Goal: Task Accomplishment & Management: Complete application form

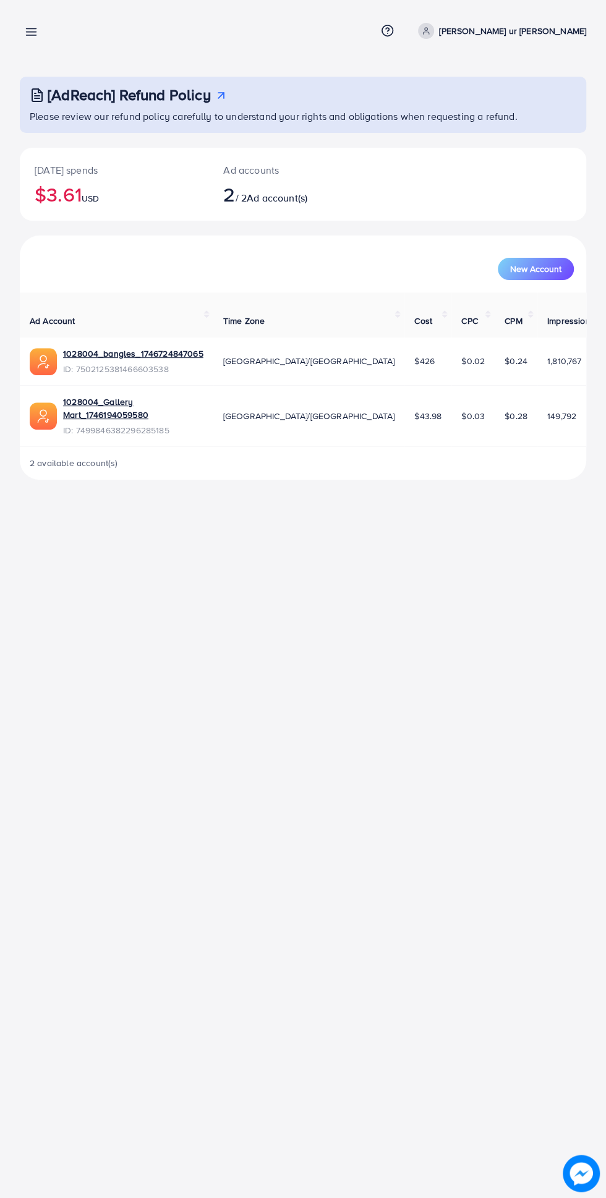
click at [31, 32] on line at bounding box center [32, 32] width 10 height 0
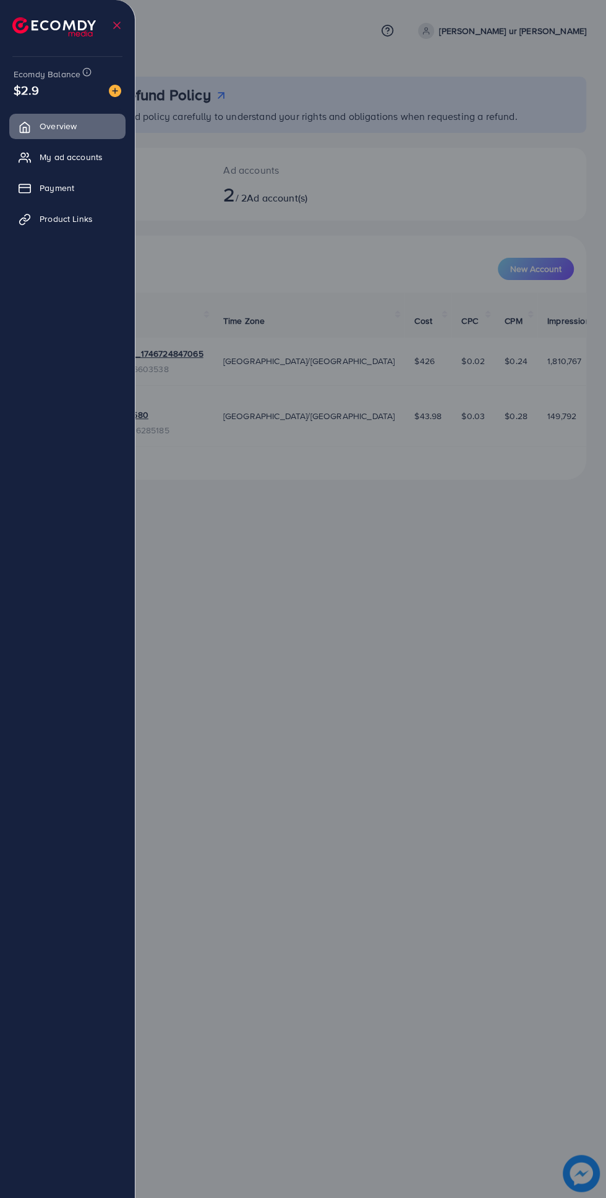
click at [77, 218] on span "Product Links" at bounding box center [66, 219] width 53 height 12
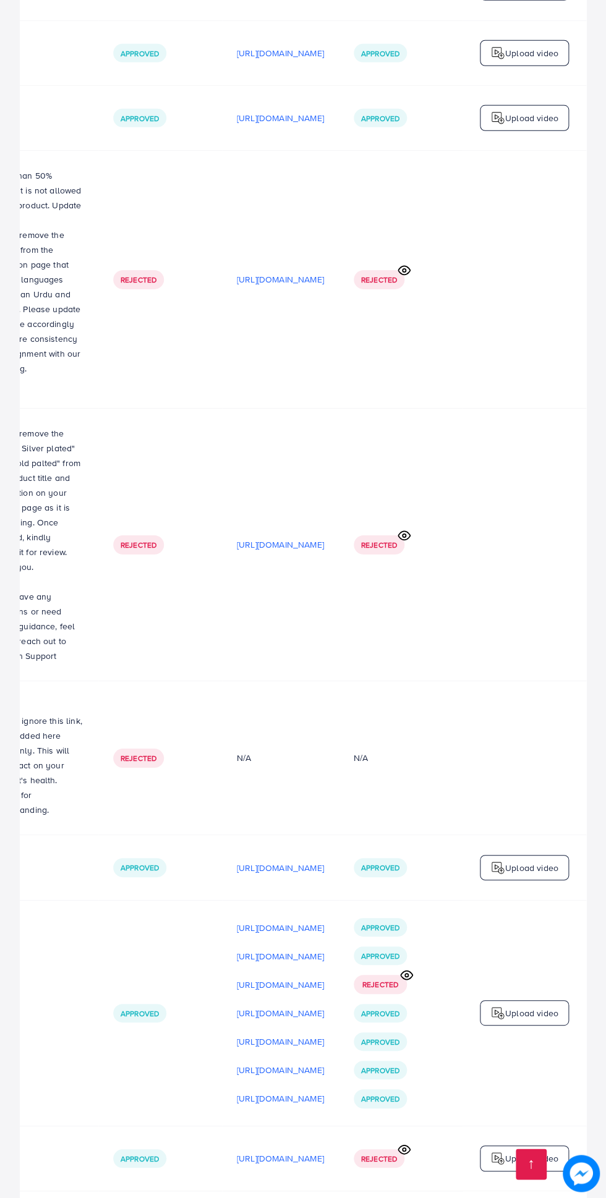
scroll to position [0, 413]
click at [520, 1006] on p "Upload video" at bounding box center [531, 1013] width 53 height 15
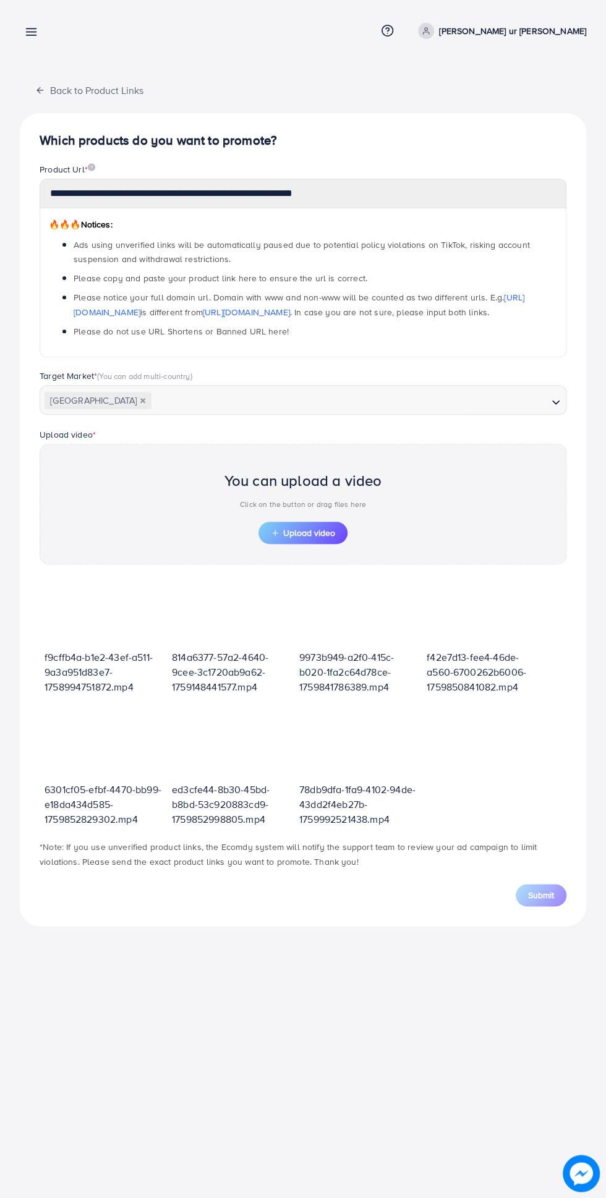
click at [317, 533] on span "Upload video" at bounding box center [303, 533] width 64 height 9
click at [307, 535] on span "Upload video" at bounding box center [303, 533] width 64 height 9
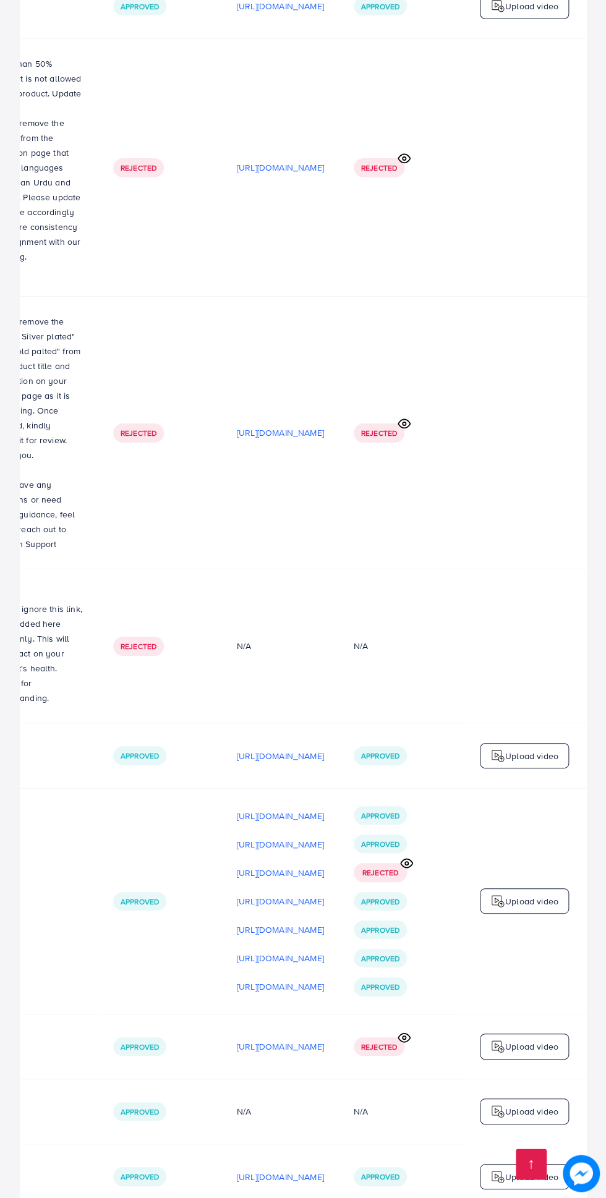
scroll to position [0, 413]
click at [532, 894] on p "Upload video" at bounding box center [531, 901] width 53 height 15
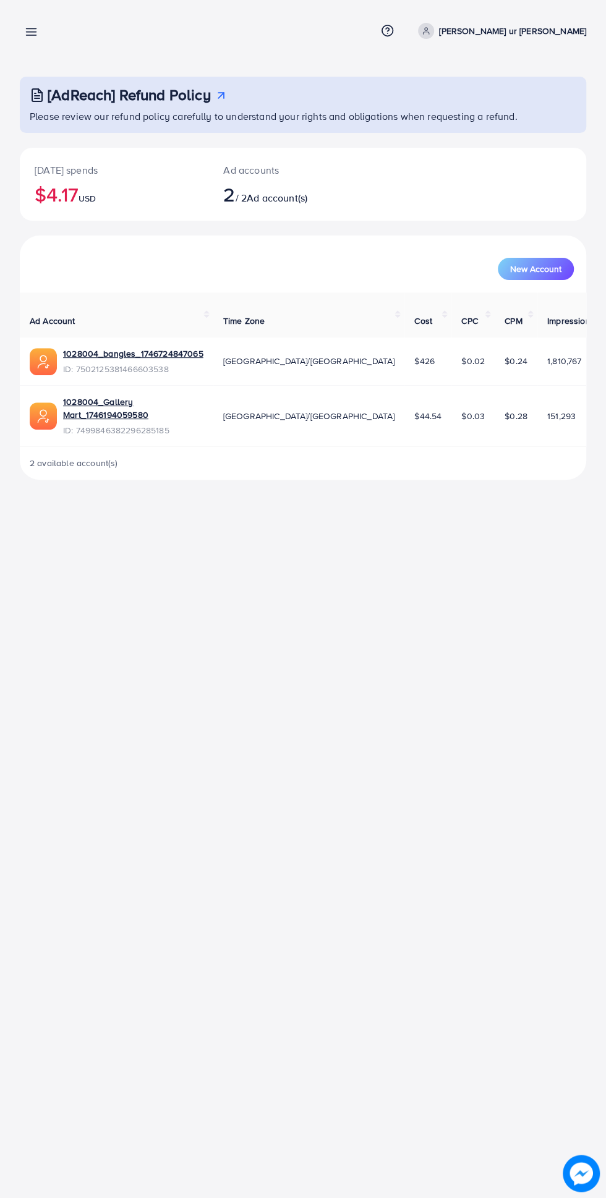
click at [20, 36] on link at bounding box center [29, 30] width 18 height 15
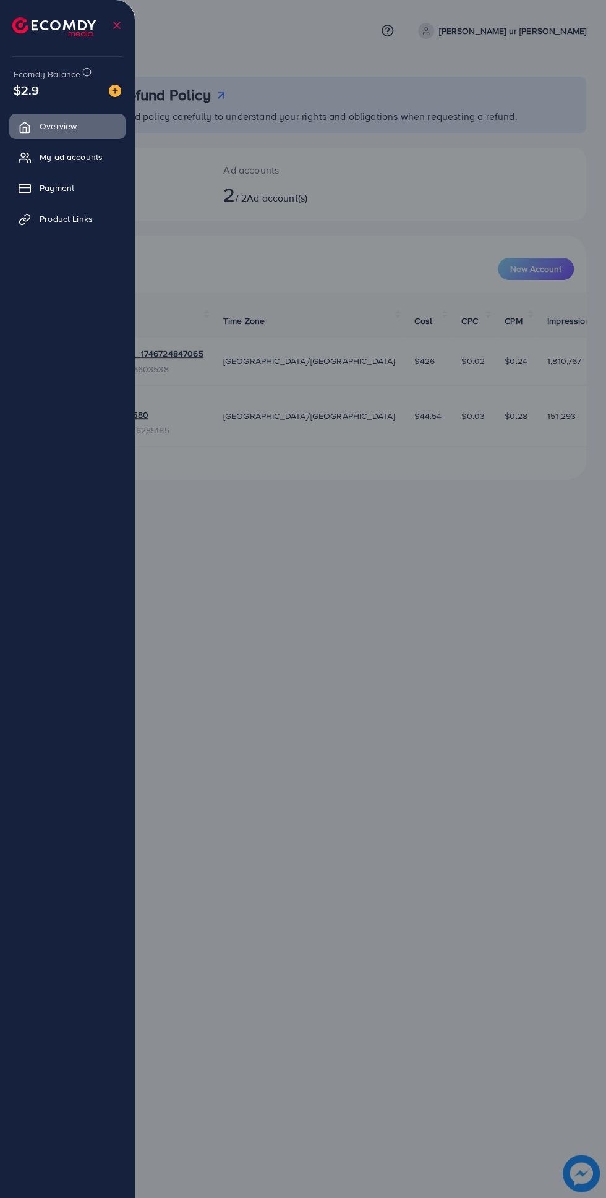
click at [25, 157] on icon at bounding box center [25, 157] width 12 height 12
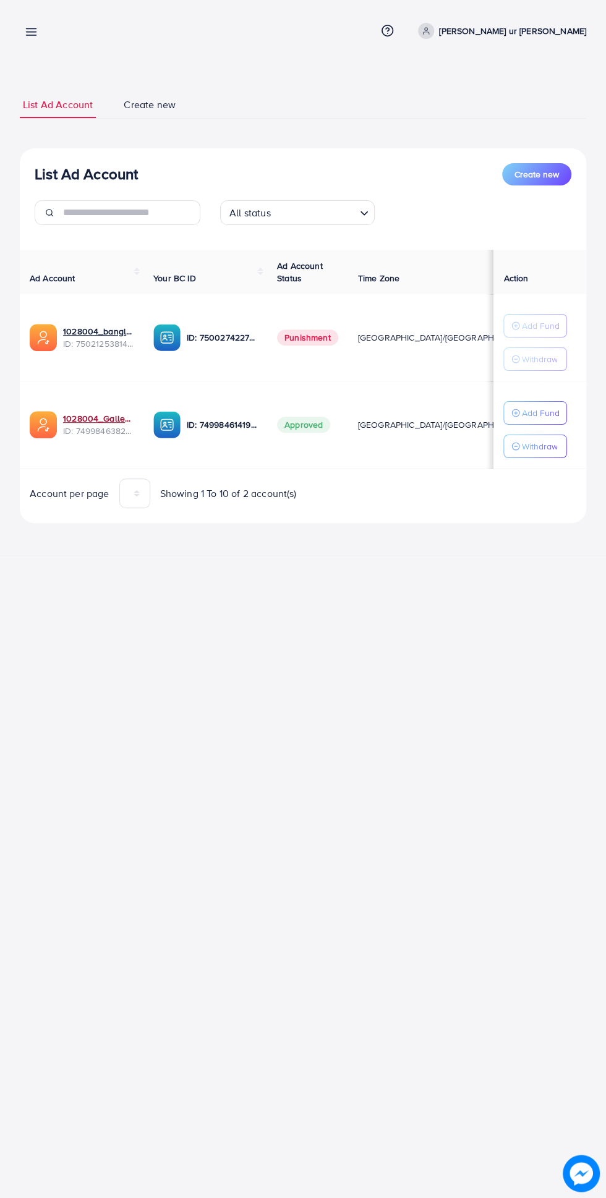
click at [97, 416] on link "1028004_Gallery Mart_1746194059580" at bounding box center [98, 418] width 70 height 12
click at [106, 417] on link "1028004_Gallery Mart_1746194059580" at bounding box center [98, 418] width 70 height 12
click at [31, 31] on icon at bounding box center [31, 31] width 13 height 13
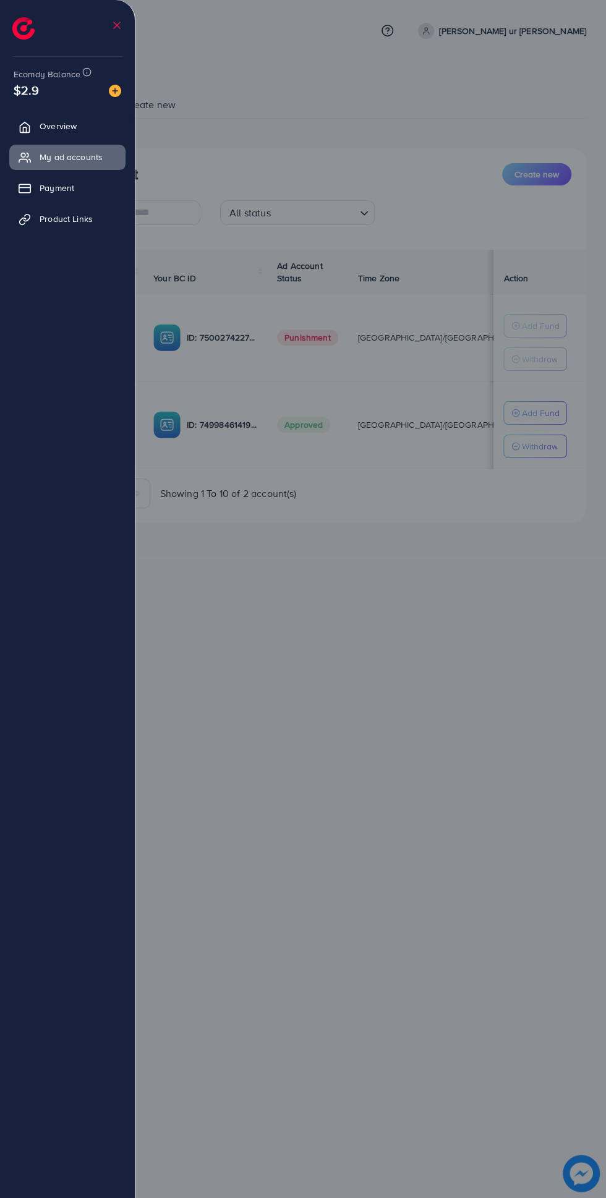
click at [41, 208] on link "Product Links" at bounding box center [67, 218] width 116 height 25
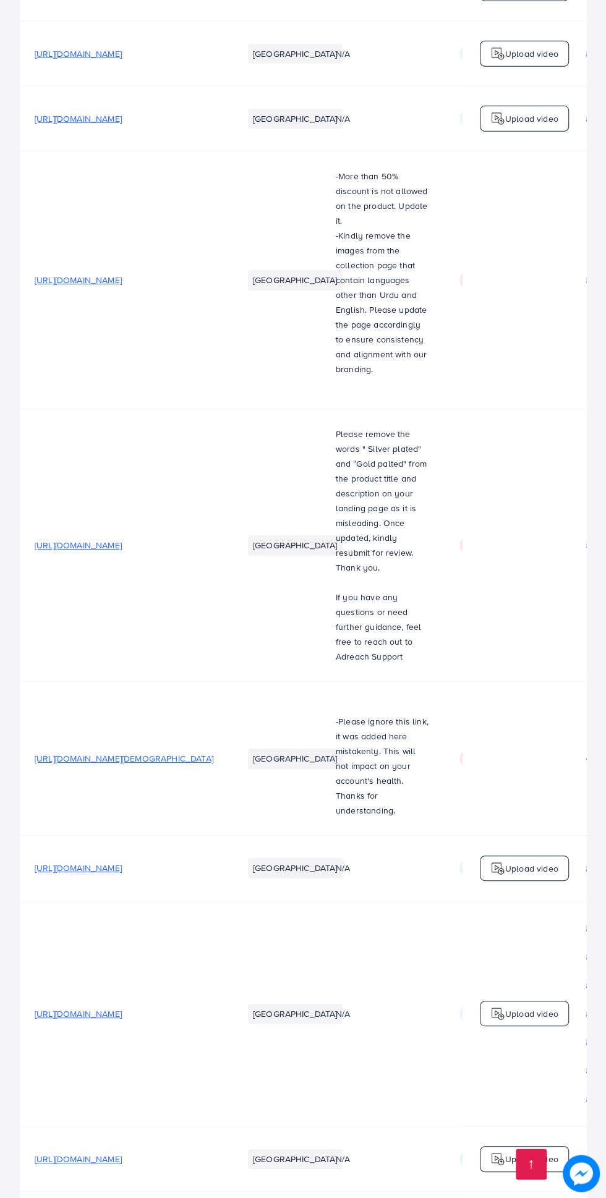
scroll to position [4133, 0]
click at [530, 1180] on link at bounding box center [531, 1164] width 31 height 31
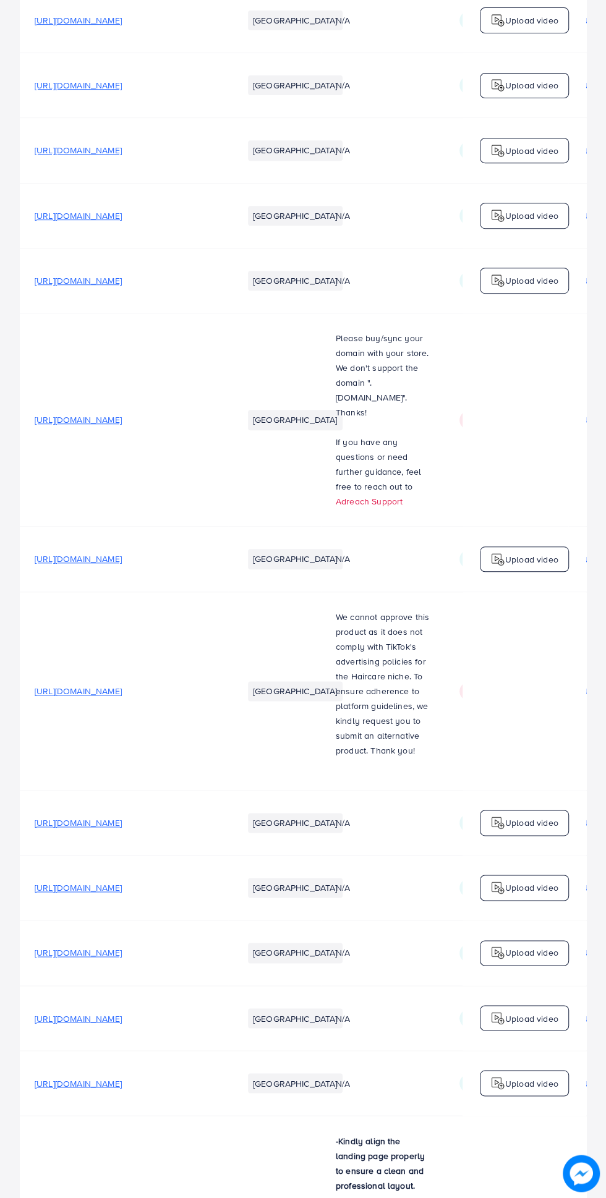
scroll to position [0, 0]
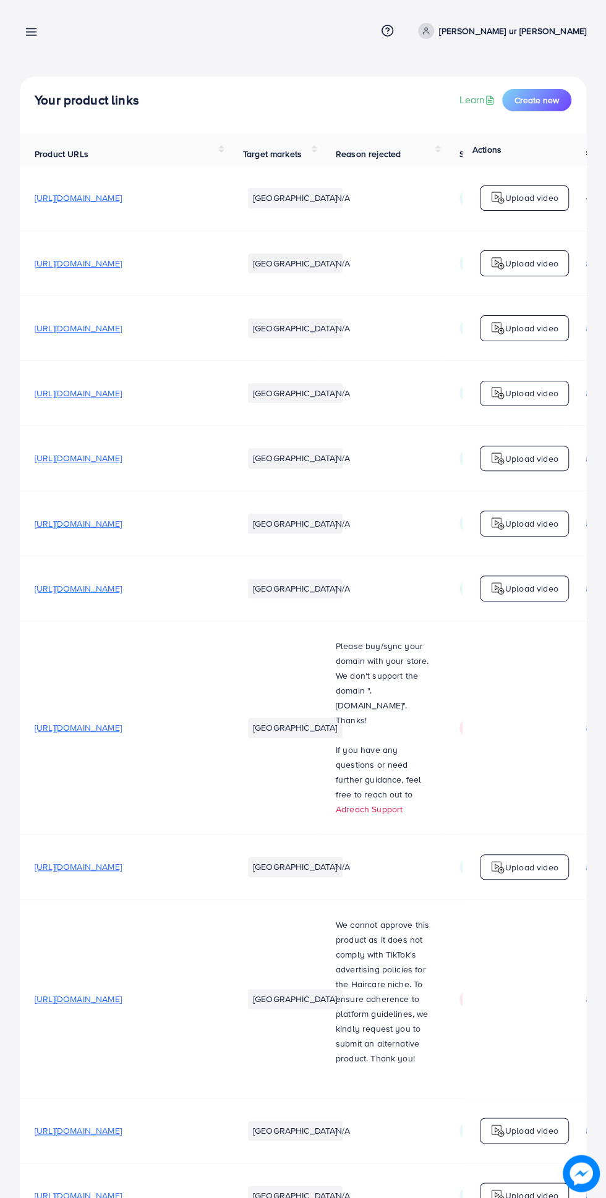
click at [544, 100] on span "Create new" at bounding box center [536, 100] width 45 height 12
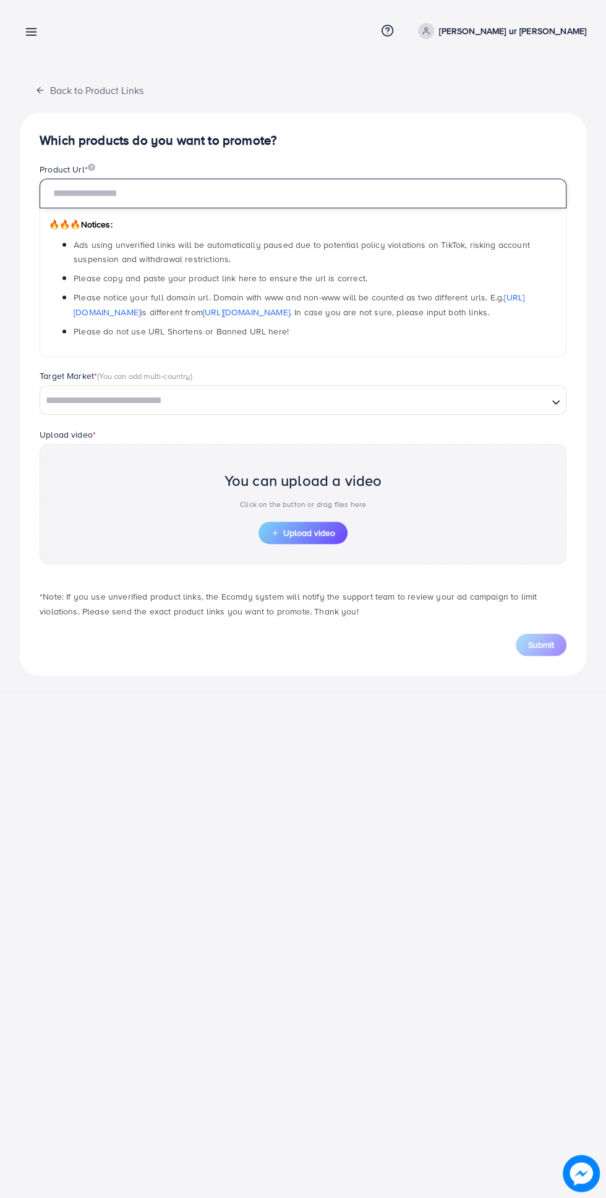
click at [361, 192] on input "text" at bounding box center [303, 194] width 527 height 30
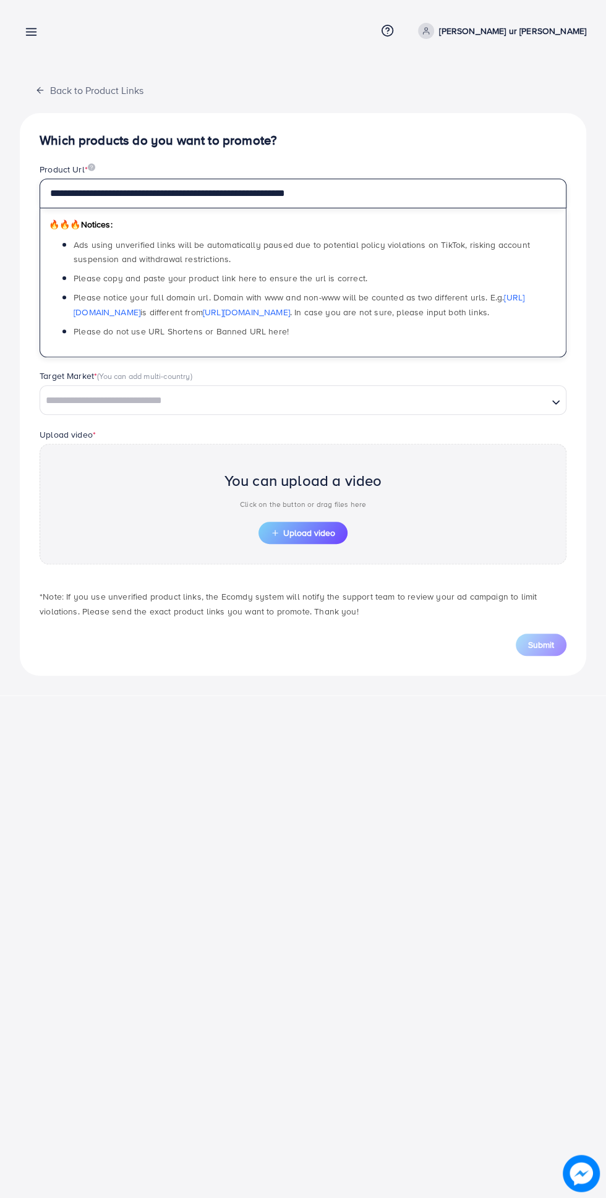
type input "**********"
click at [354, 392] on input "Search for option" at bounding box center [293, 400] width 505 height 19
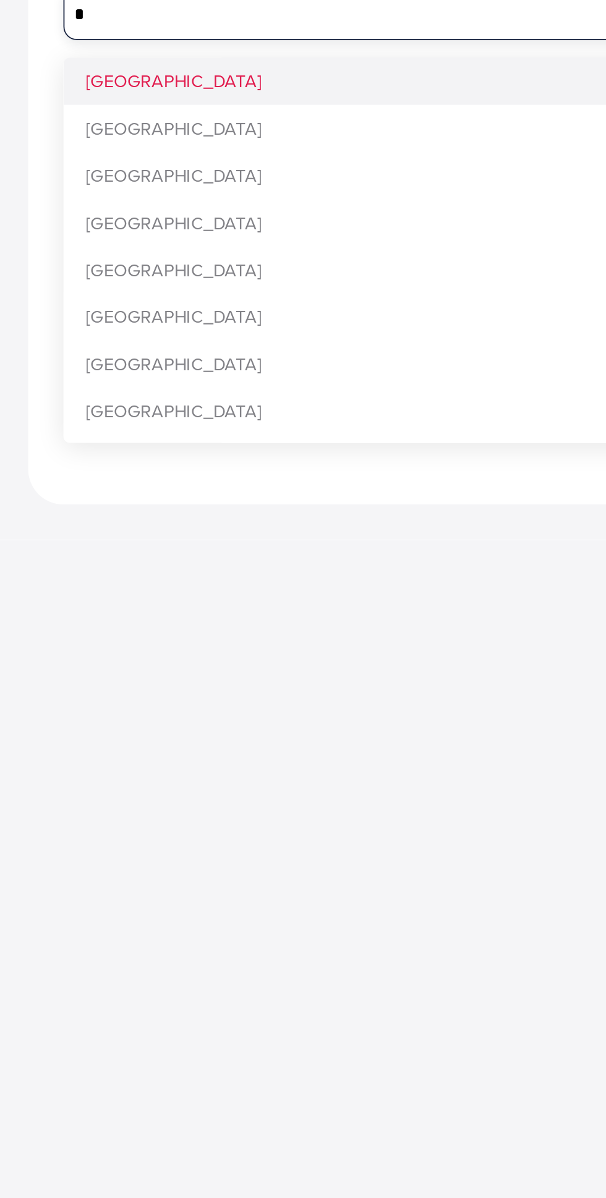
type input "*"
click at [129, 495] on div "**********" at bounding box center [303, 394] width 566 height 563
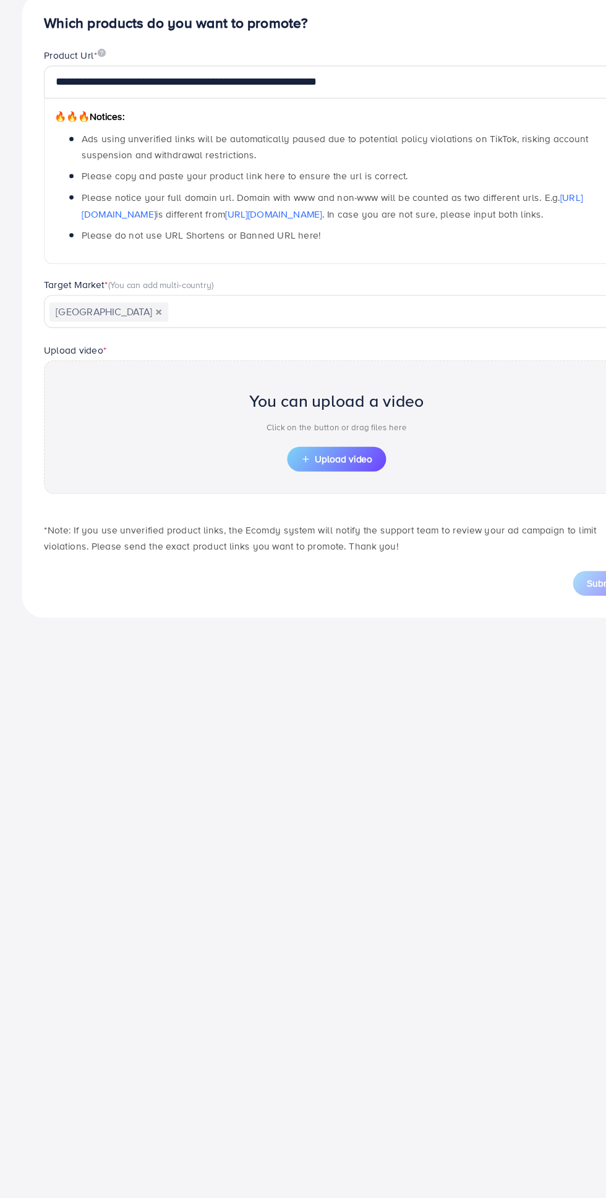
click at [319, 533] on span "Upload video" at bounding box center [303, 533] width 64 height 9
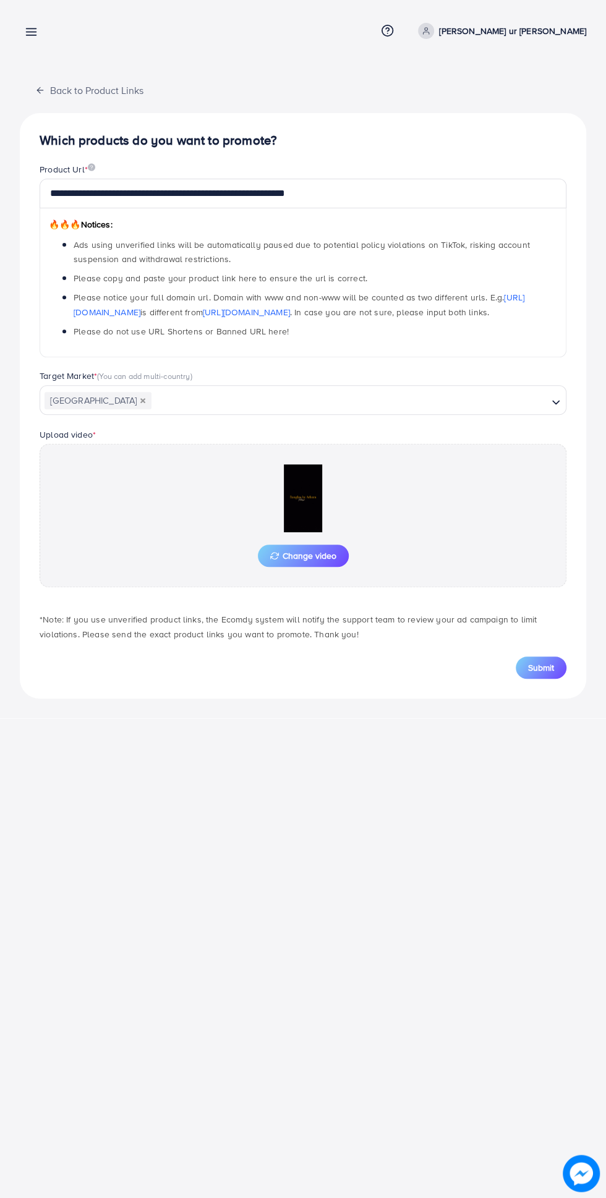
click at [539, 664] on span "Submit" at bounding box center [541, 667] width 26 height 12
click at [38, 91] on icon "button" at bounding box center [40, 90] width 10 height 10
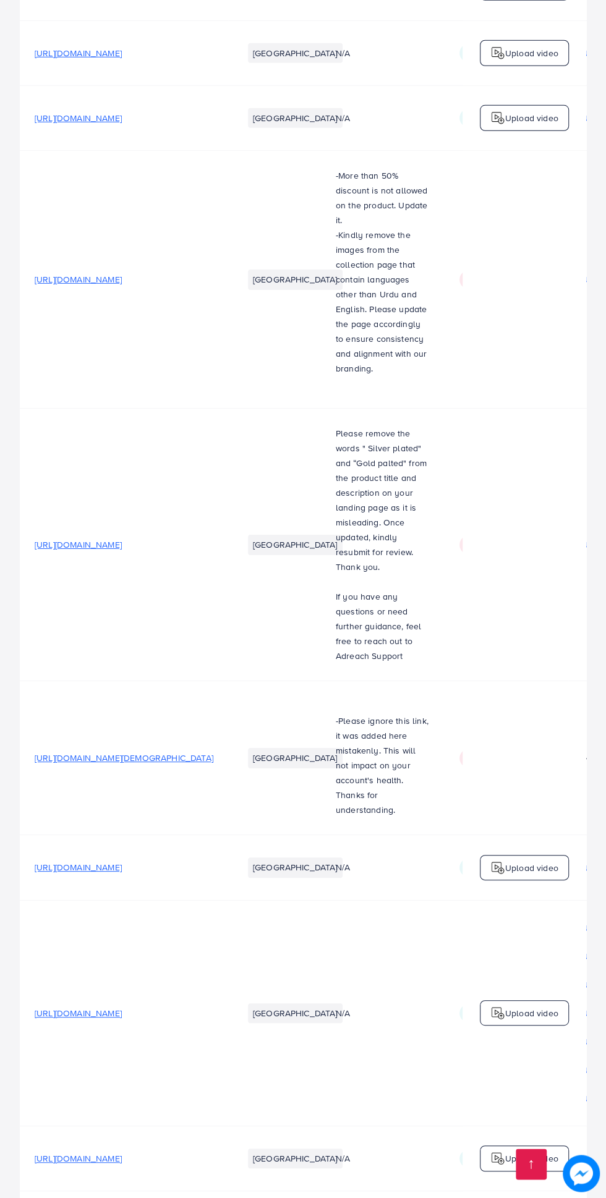
scroll to position [0, 413]
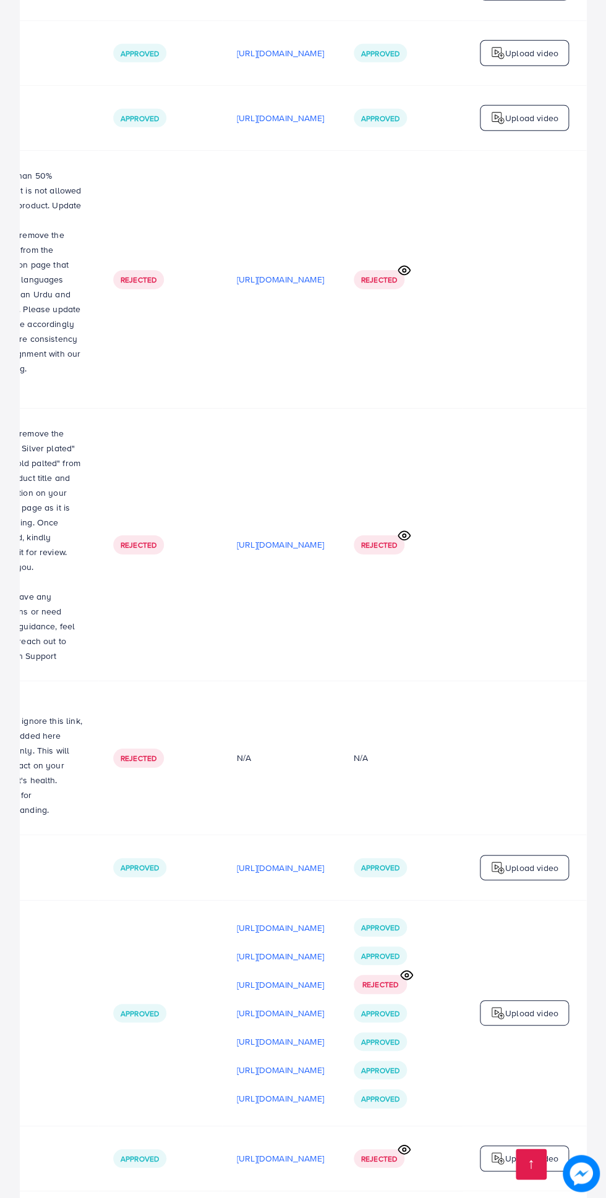
click at [407, 1143] on icon at bounding box center [404, 1149] width 13 height 13
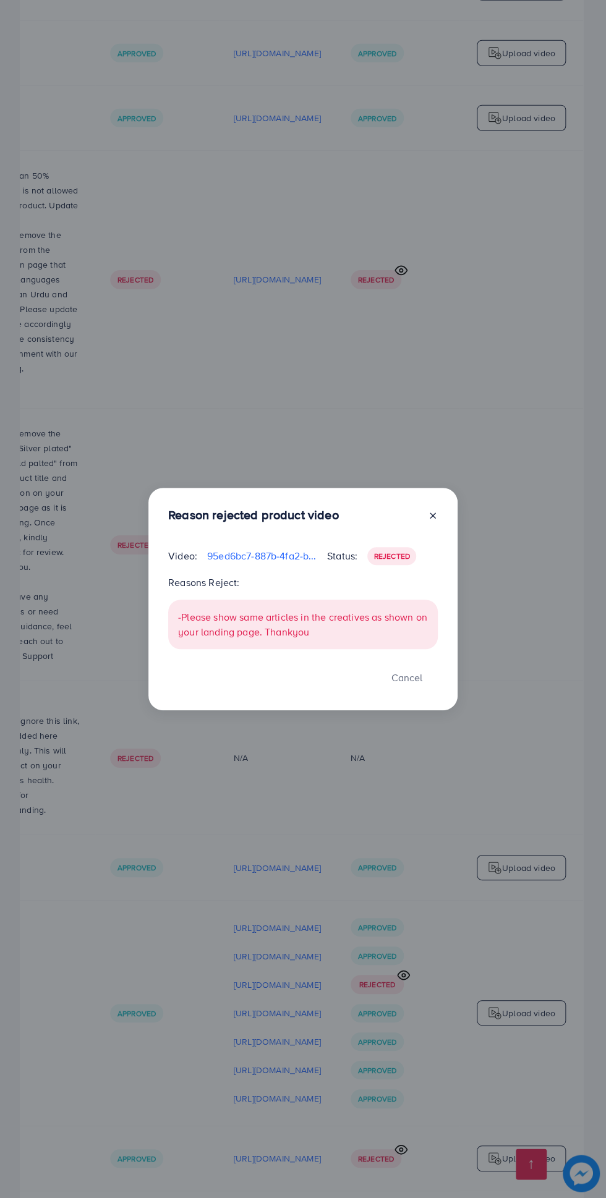
click at [409, 1089] on div "Reason rejected product video Video: 95ed6bc7-887b-4fa2-b50a-c0183d347e10-17591…" at bounding box center [303, 599] width 606 height 1198
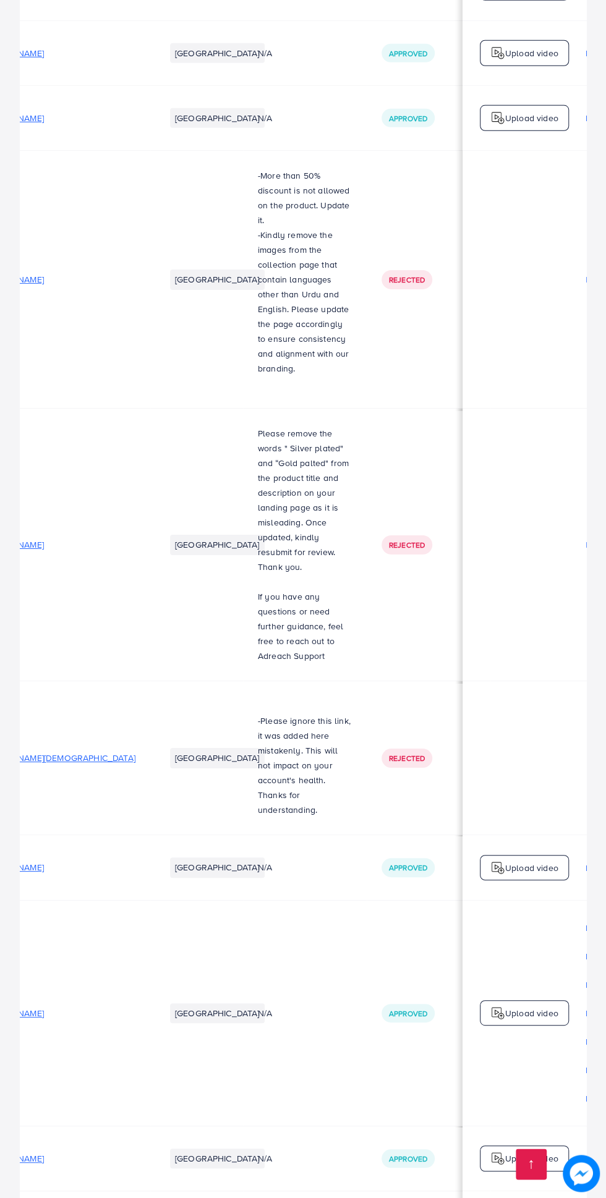
scroll to position [0, 0]
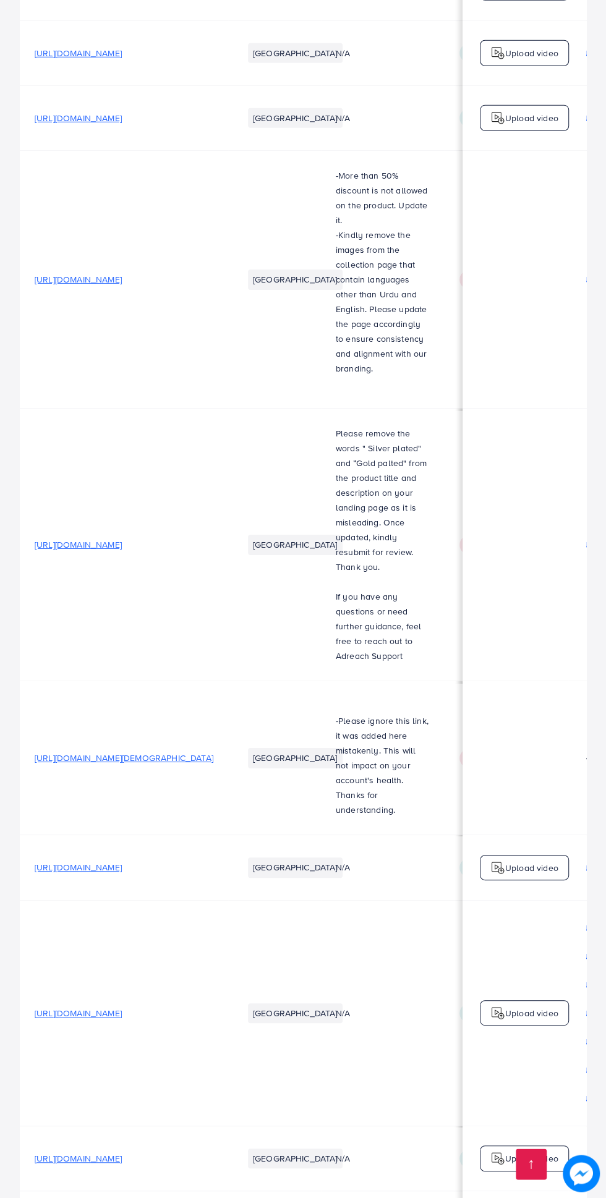
click at [122, 538] on span "https://banglebyarhum.store/products/customize-name-bangles-set" at bounding box center [78, 544] width 87 height 12
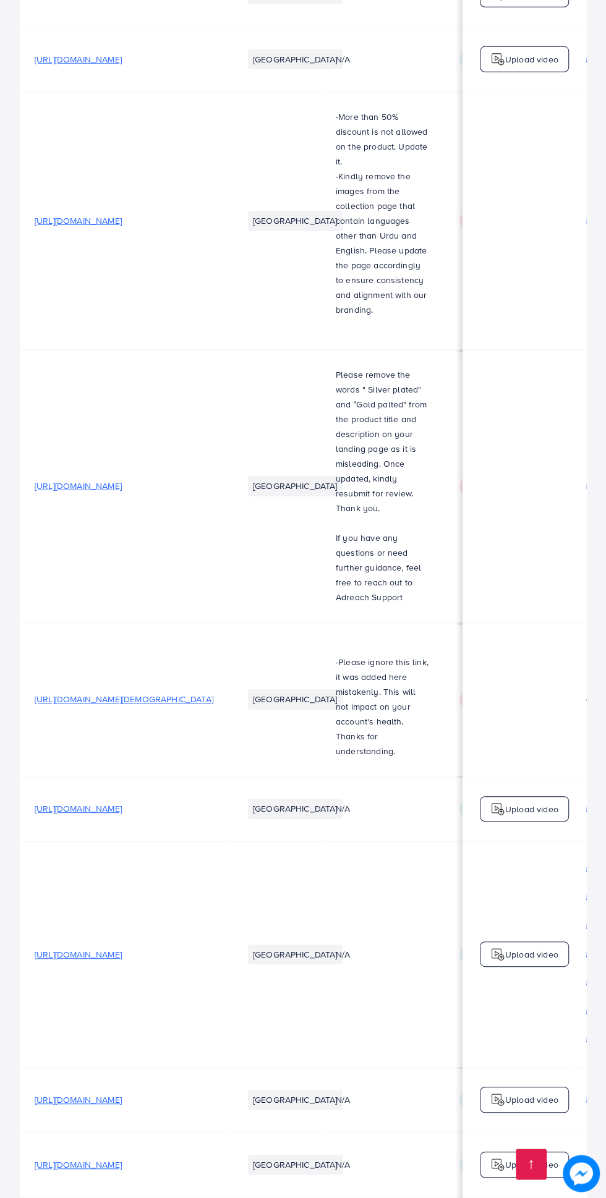
scroll to position [4221, 0]
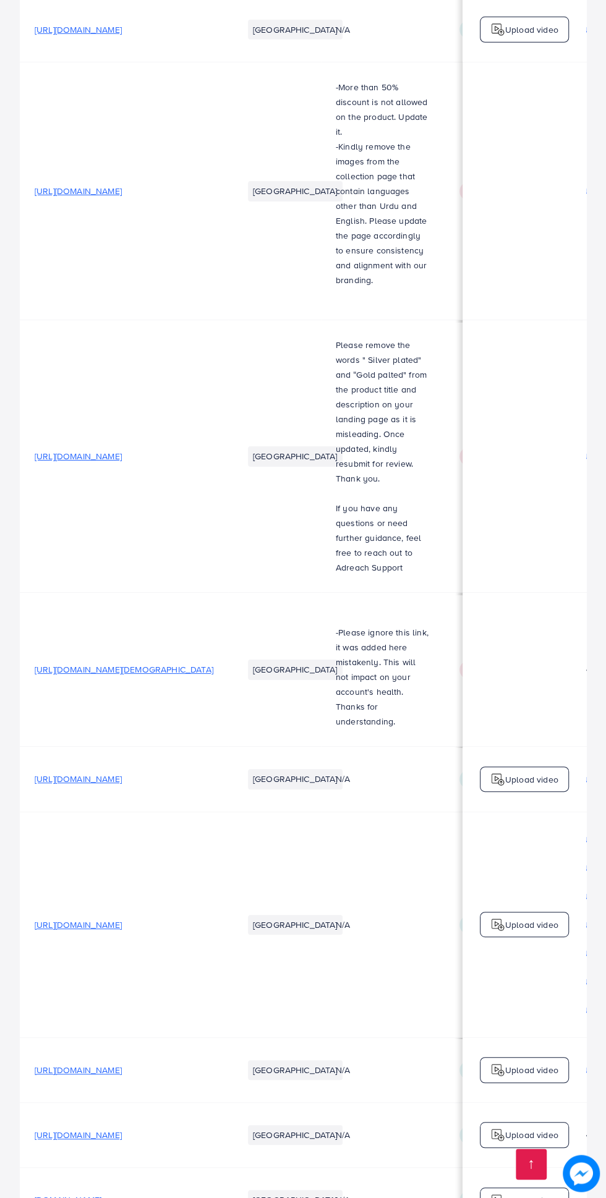
click at [148, 663] on span "https://www.granniskitchen.com/products/oats-with-nuts-female-special-copy?pr_p…" at bounding box center [124, 669] width 179 height 12
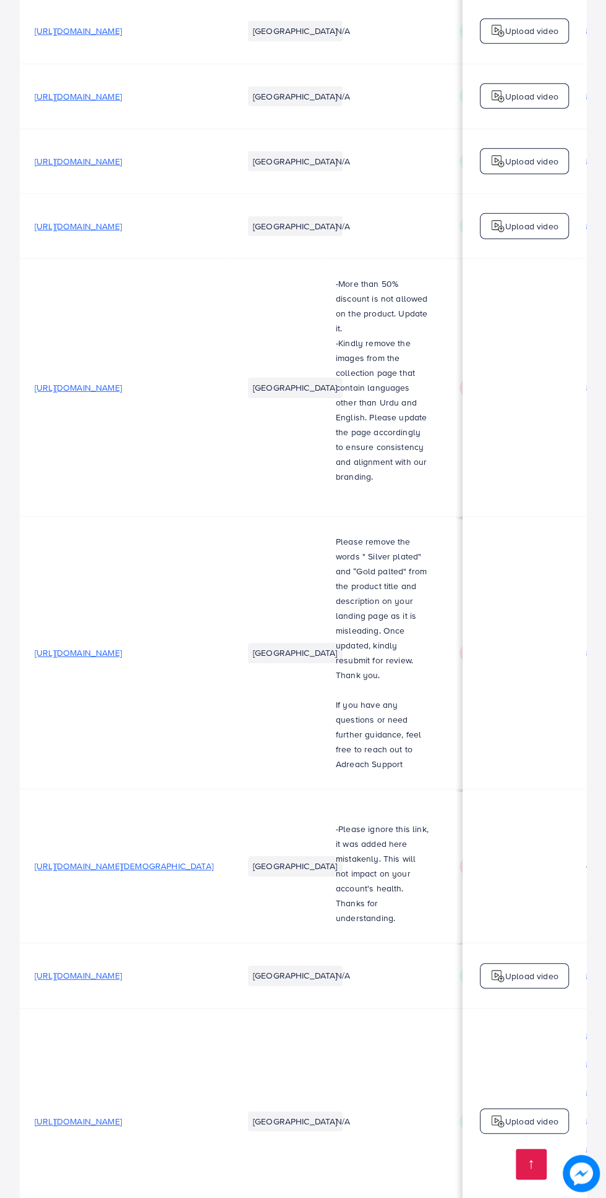
scroll to position [4022, 0]
click at [122, 649] on span "https://banglebyarhum.store/products/customize-name-bangles-set" at bounding box center [78, 655] width 87 height 12
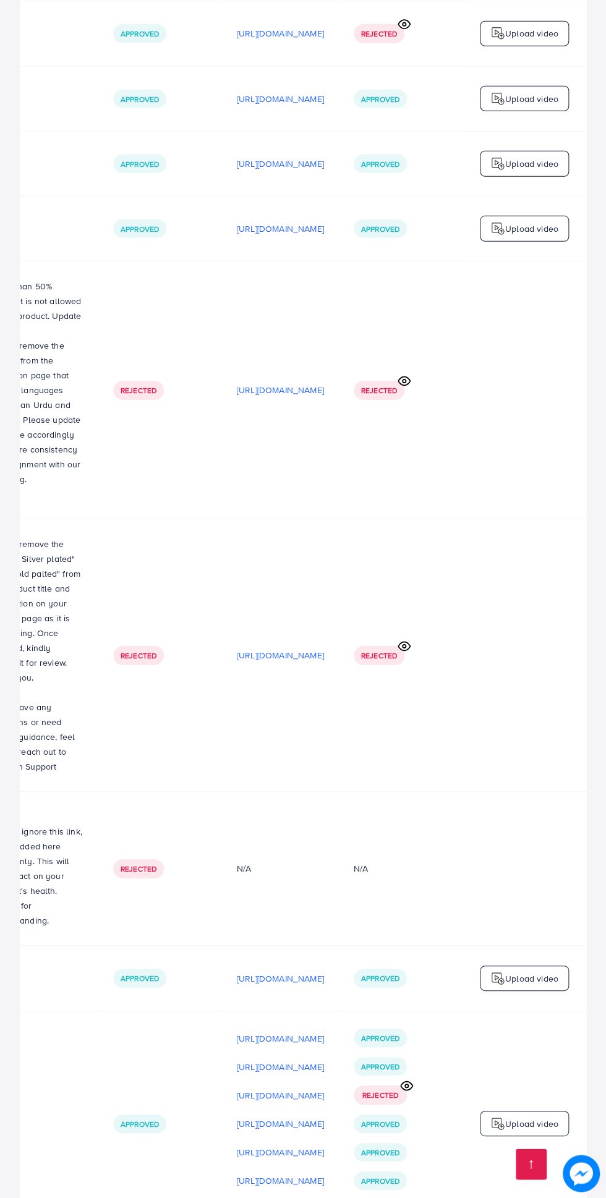
scroll to position [0, 413]
click at [404, 640] on icon at bounding box center [404, 646] width 13 height 13
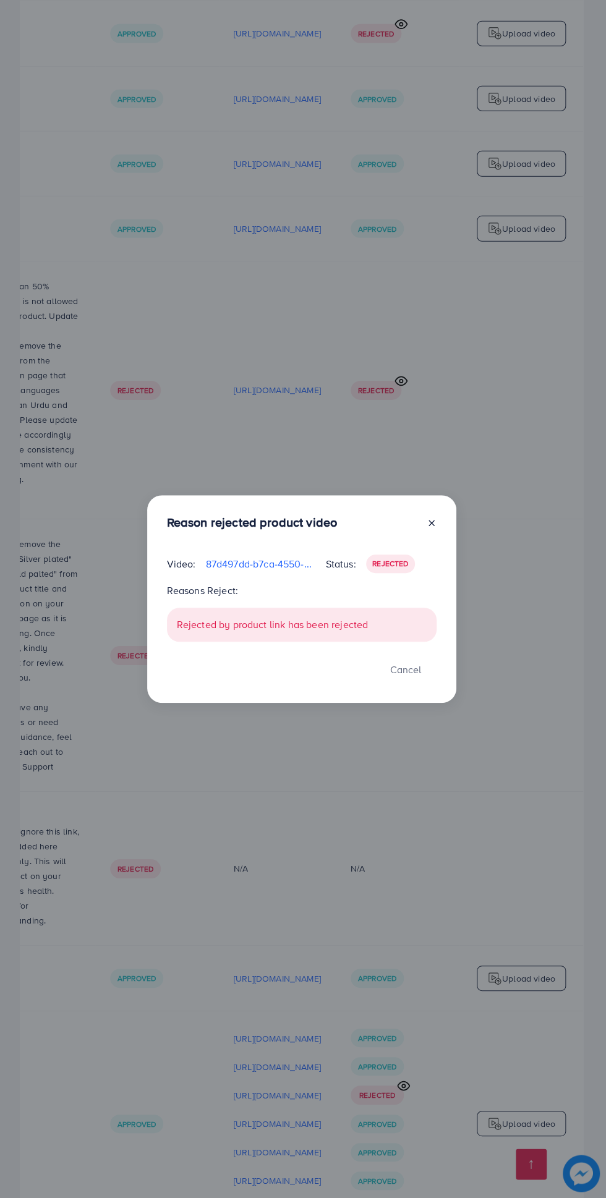
click at [502, 532] on div "Reason rejected product video Video: 87d497dd-b7ca-4550-b9de-5b813085febe-17588…" at bounding box center [303, 599] width 606 height 1198
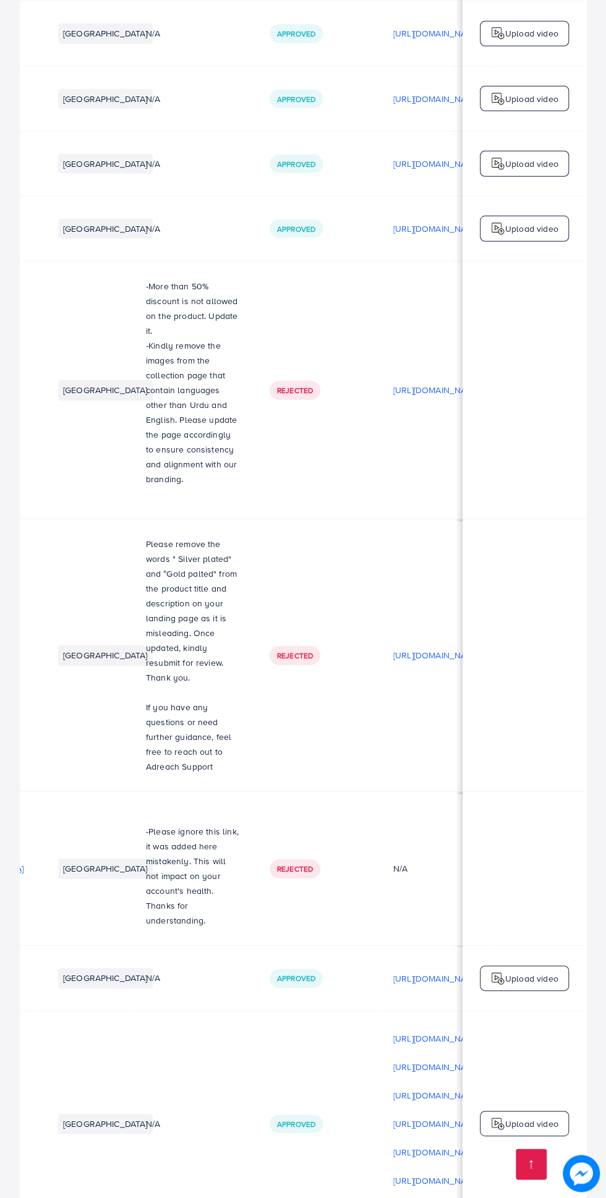
scroll to position [0, 177]
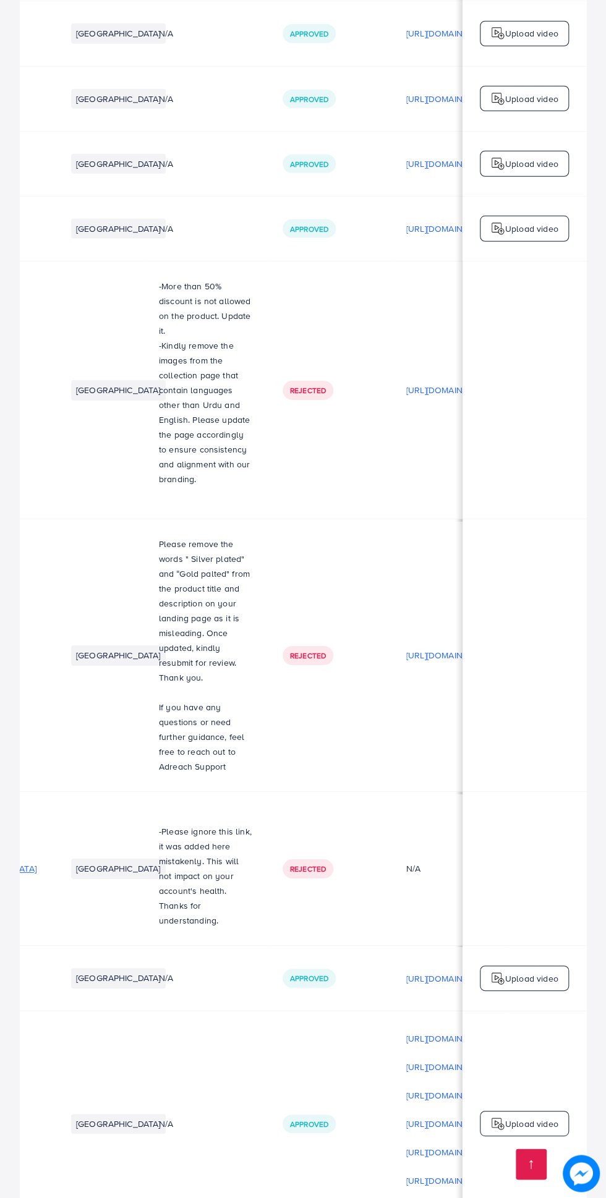
click at [308, 650] on span "Rejected" at bounding box center [308, 655] width 36 height 11
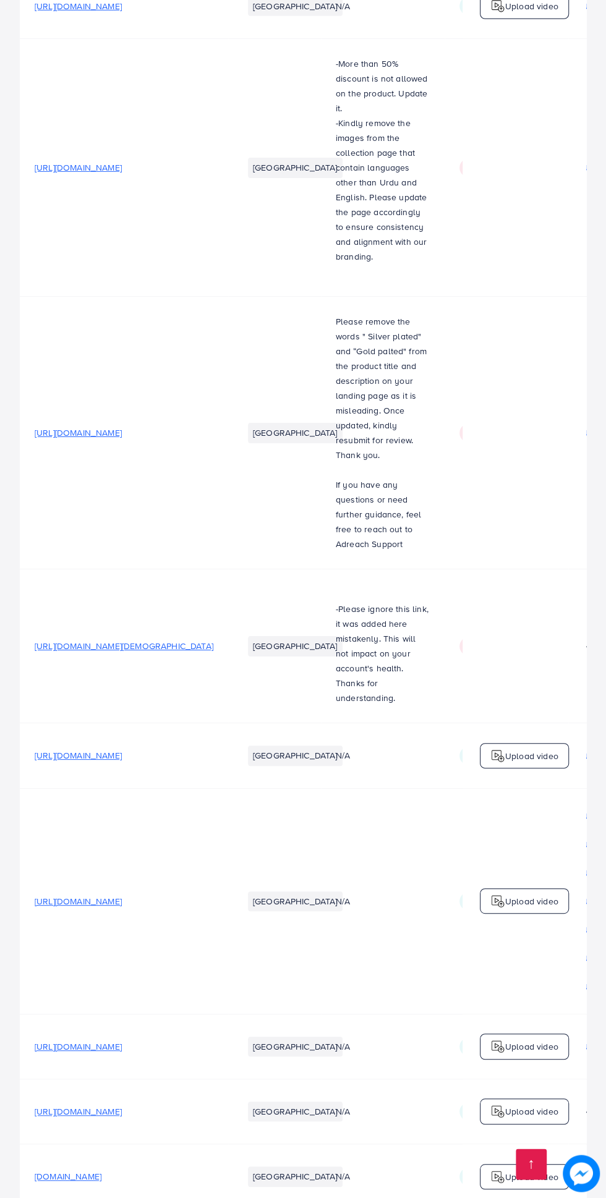
scroll to position [0, 413]
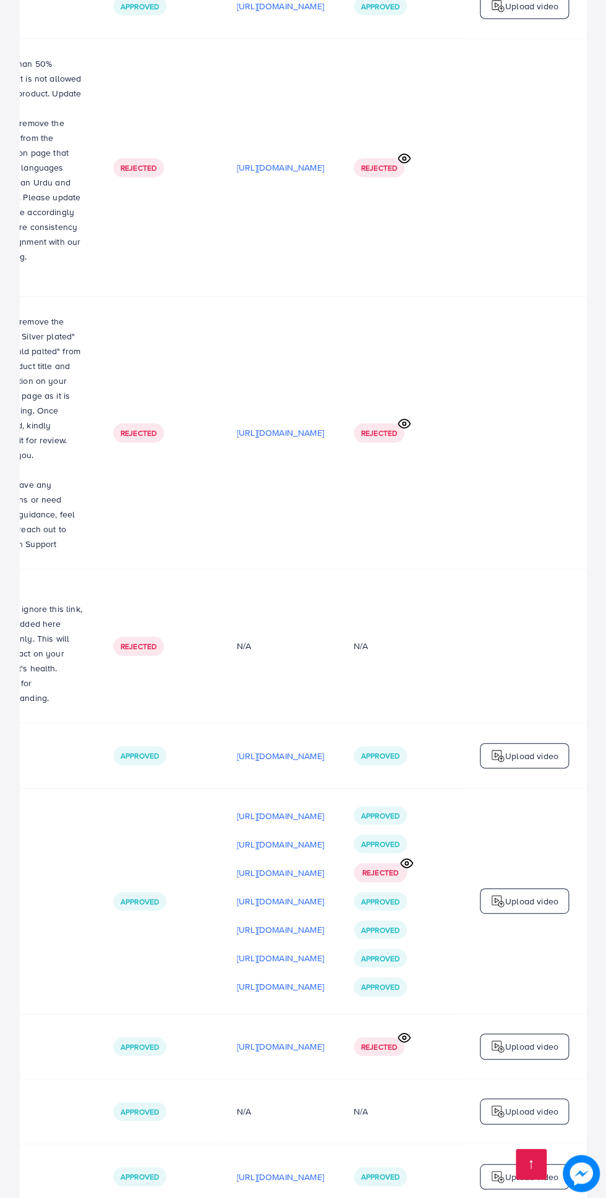
click at [523, 894] on p "Upload video" at bounding box center [531, 901] width 53 height 15
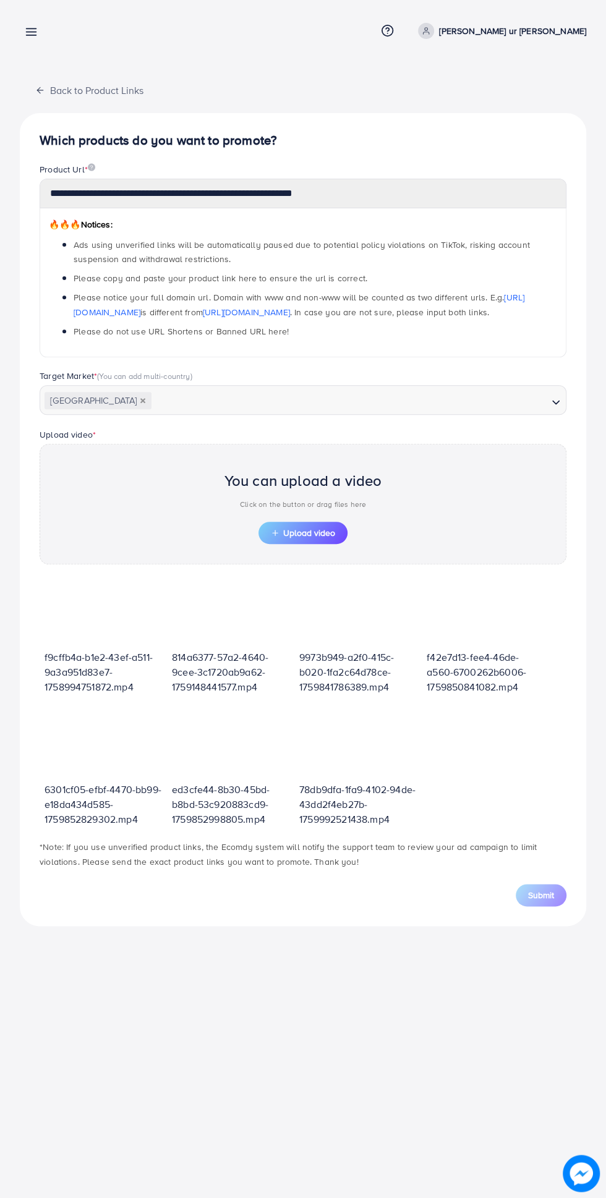
click at [313, 536] on button "Upload video" at bounding box center [302, 533] width 89 height 22
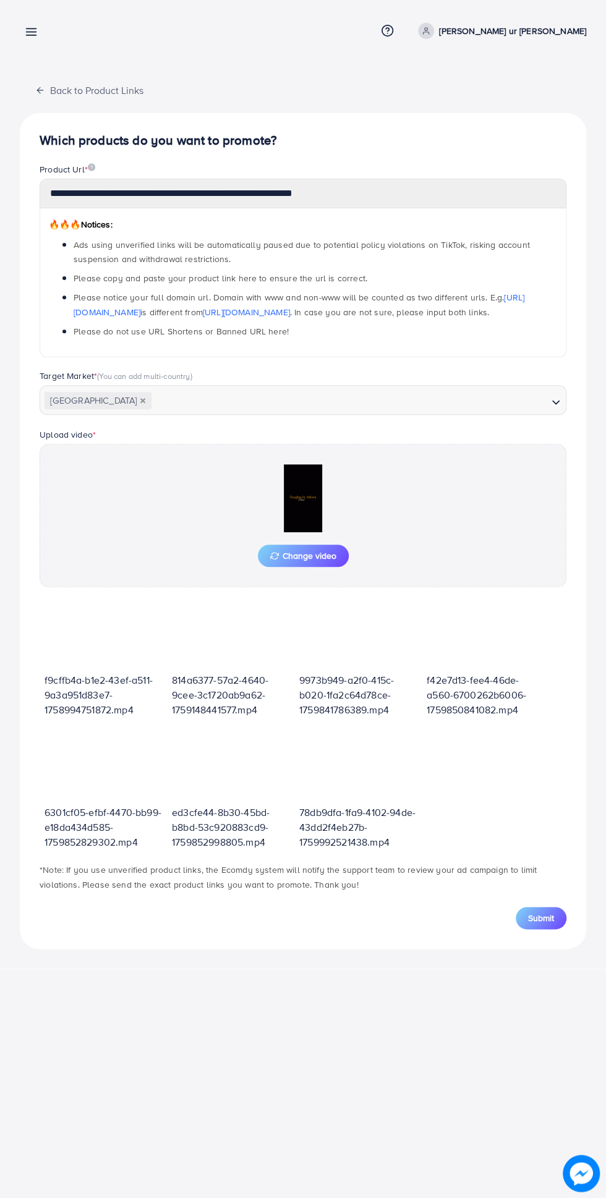
click at [559, 912] on button "Submit" at bounding box center [541, 918] width 51 height 22
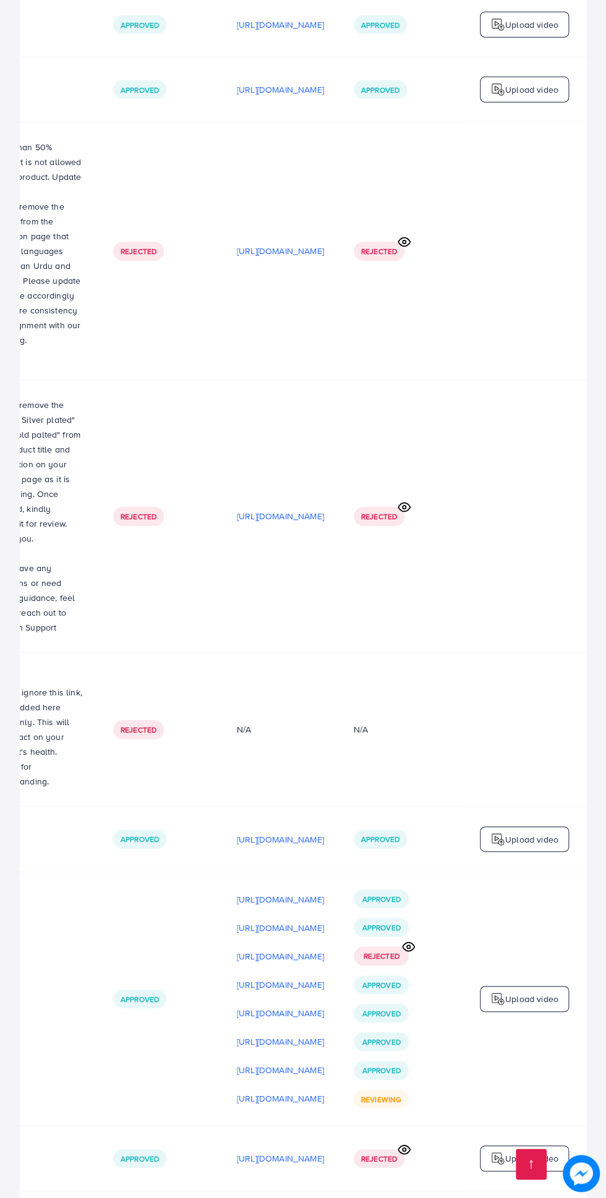
scroll to position [4161, 0]
click at [533, 992] on p "Upload video" at bounding box center [531, 999] width 53 height 15
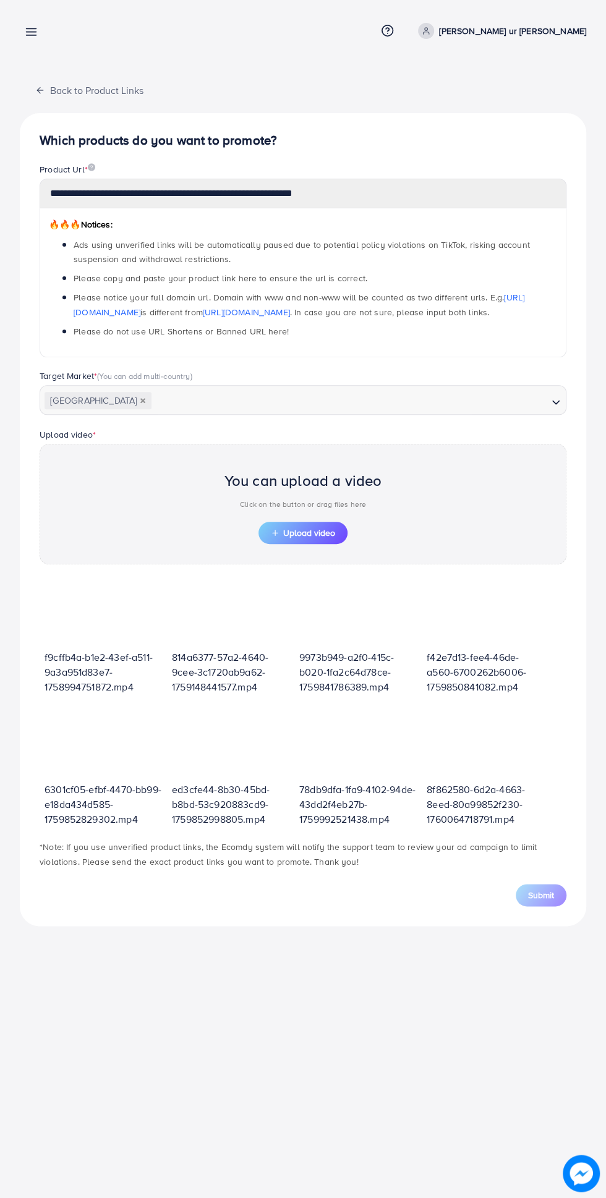
click at [325, 523] on button "Upload video" at bounding box center [302, 533] width 89 height 22
click at [305, 530] on span "Upload video" at bounding box center [303, 533] width 64 height 9
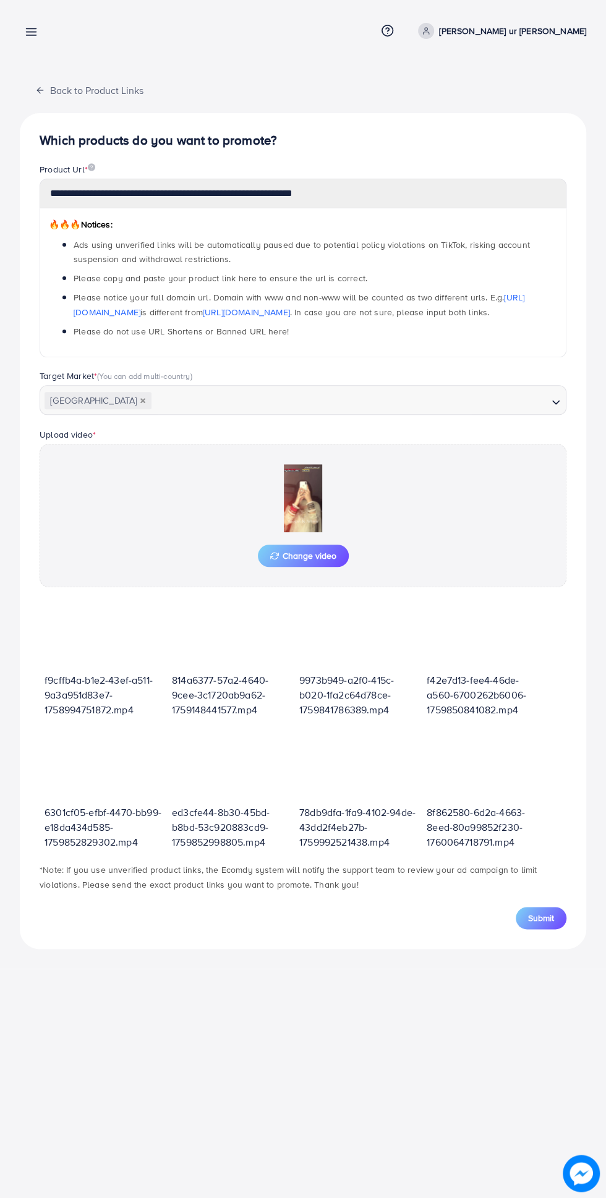
click at [546, 912] on span "Submit" at bounding box center [541, 918] width 26 height 12
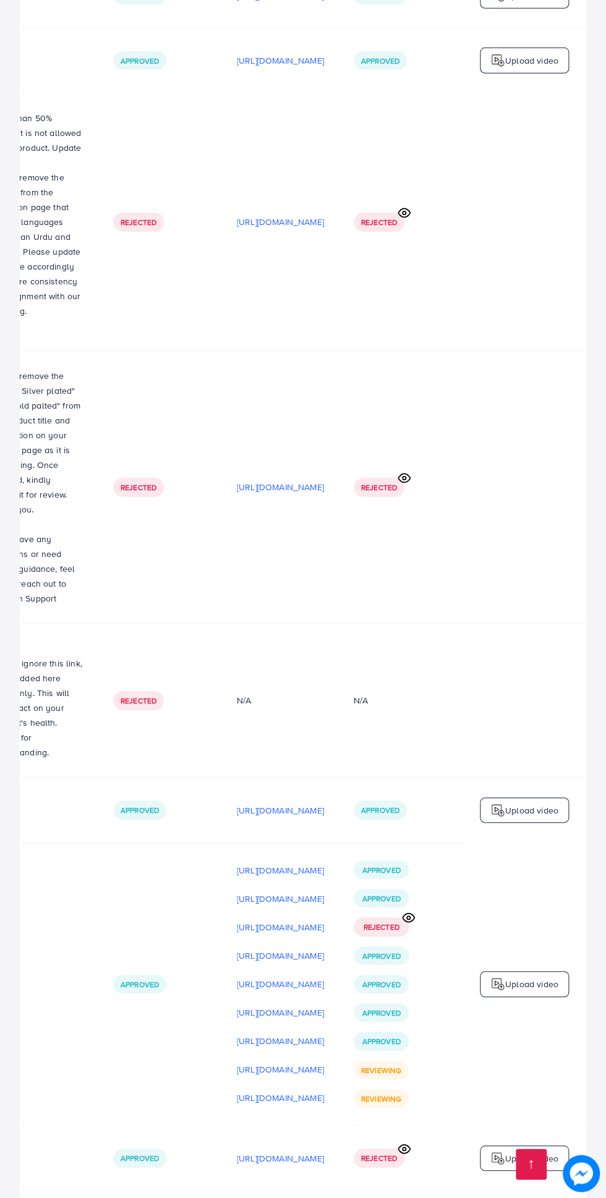
scroll to position [0, 413]
click at [544, 977] on p "Upload video" at bounding box center [531, 984] width 53 height 15
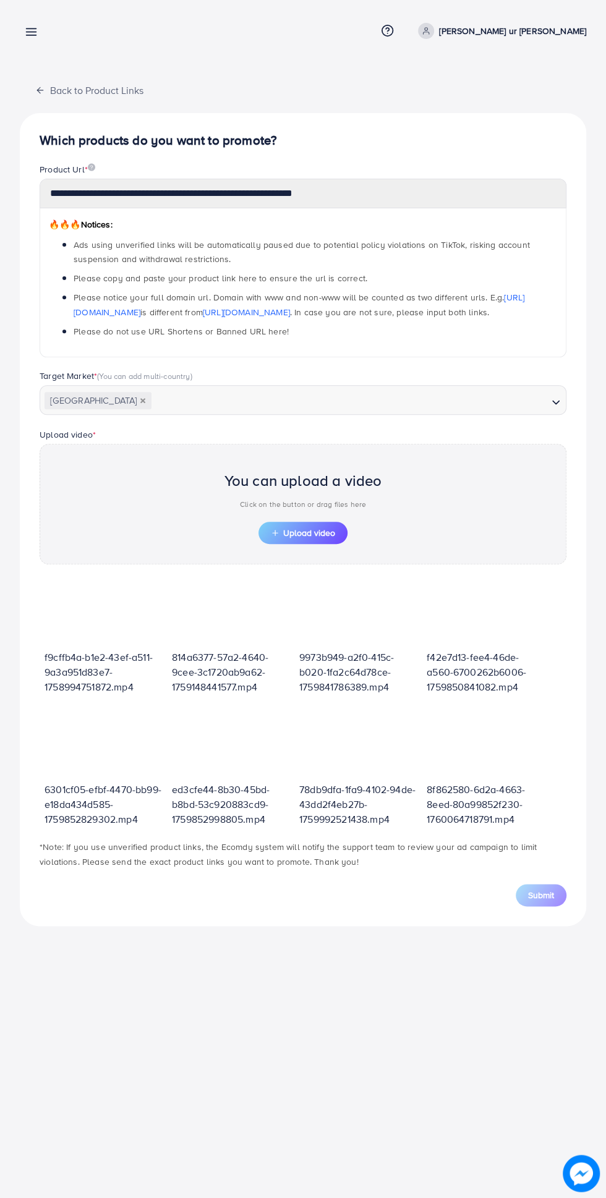
click at [320, 530] on span "Upload video" at bounding box center [303, 533] width 64 height 9
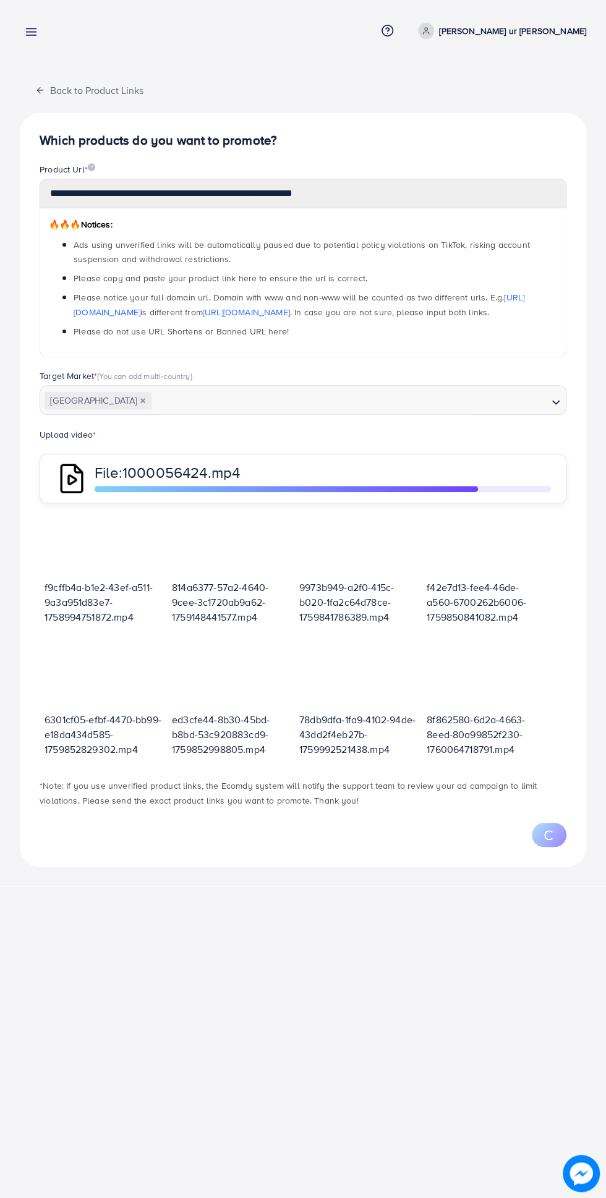
scroll to position [149, 0]
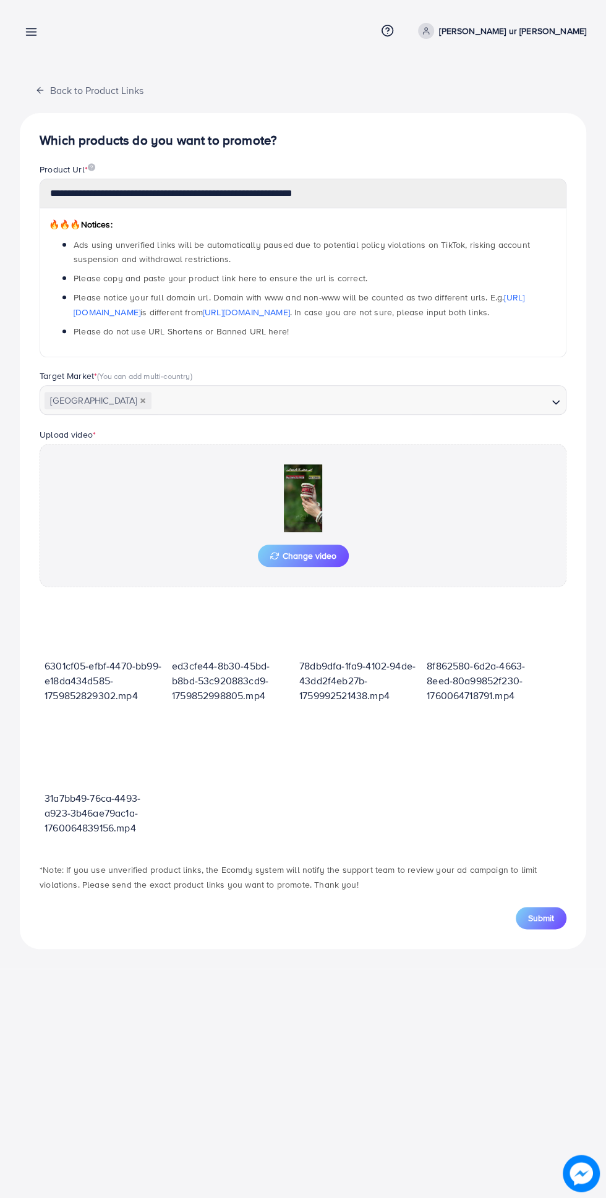
click at [540, 915] on span "Submit" at bounding box center [541, 918] width 26 height 12
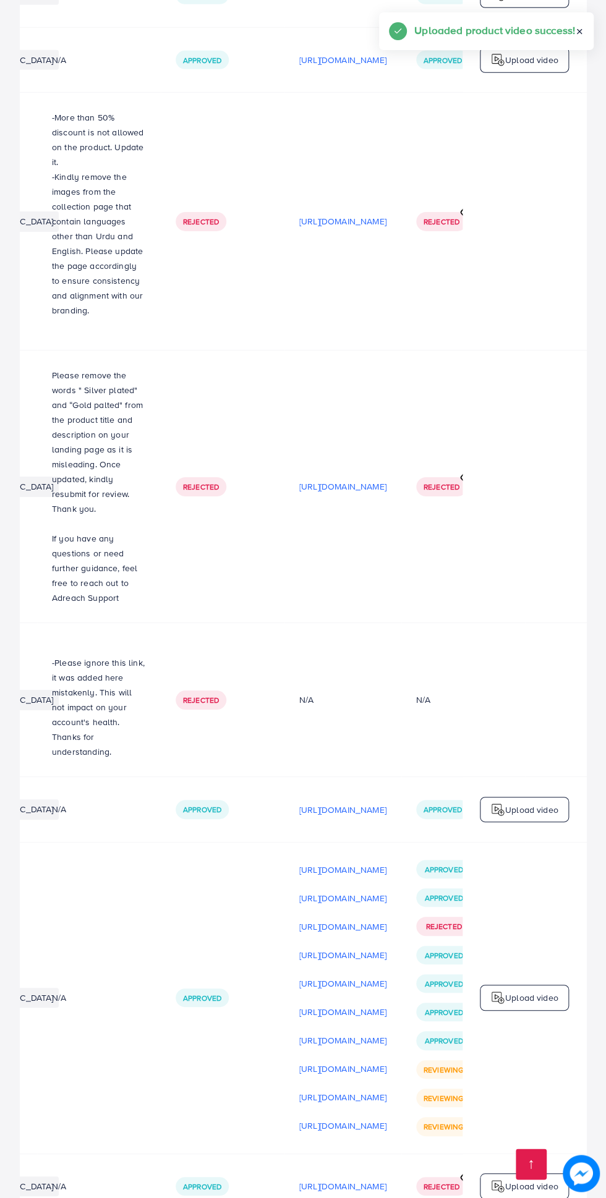
scroll to position [0, 413]
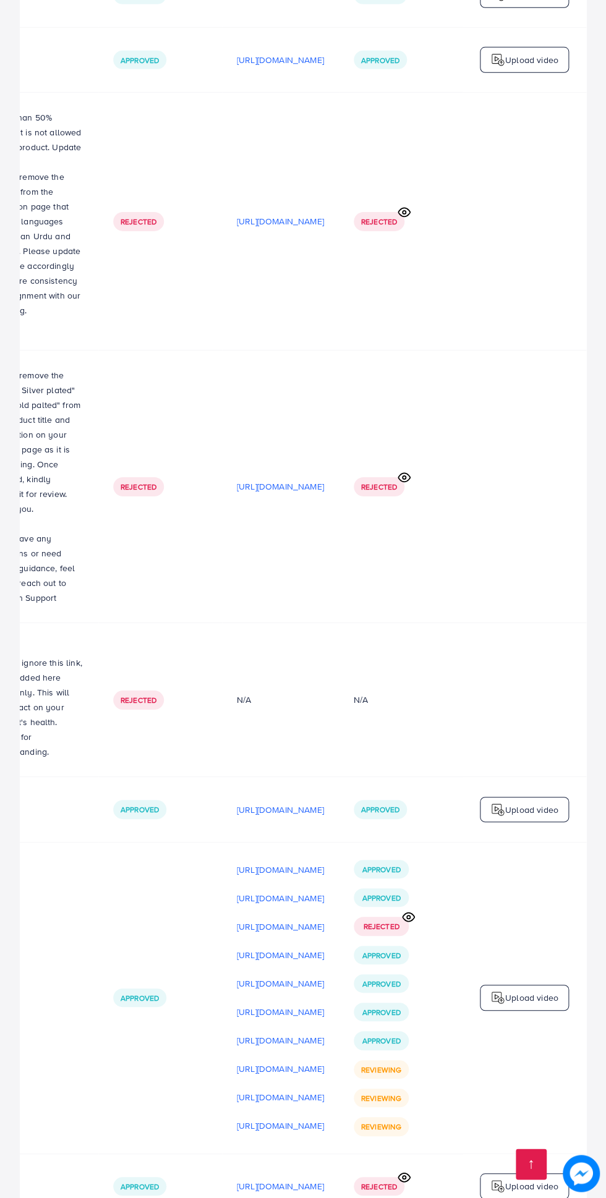
click at [535, 990] on p "Upload video" at bounding box center [531, 997] width 53 height 15
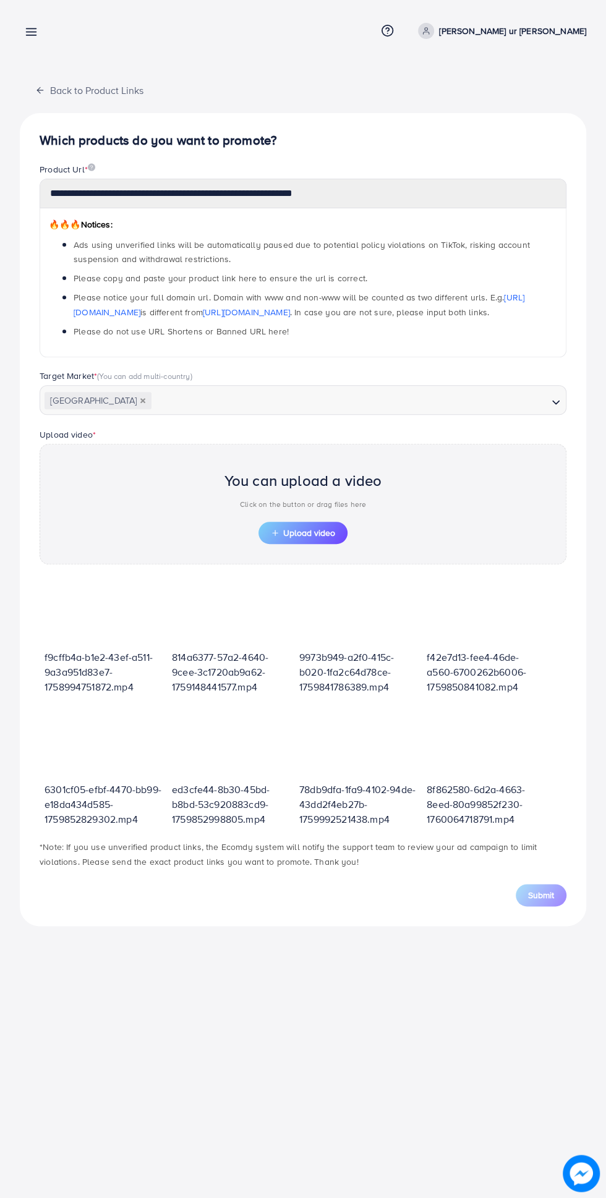
click at [307, 530] on span "Upload video" at bounding box center [303, 533] width 64 height 9
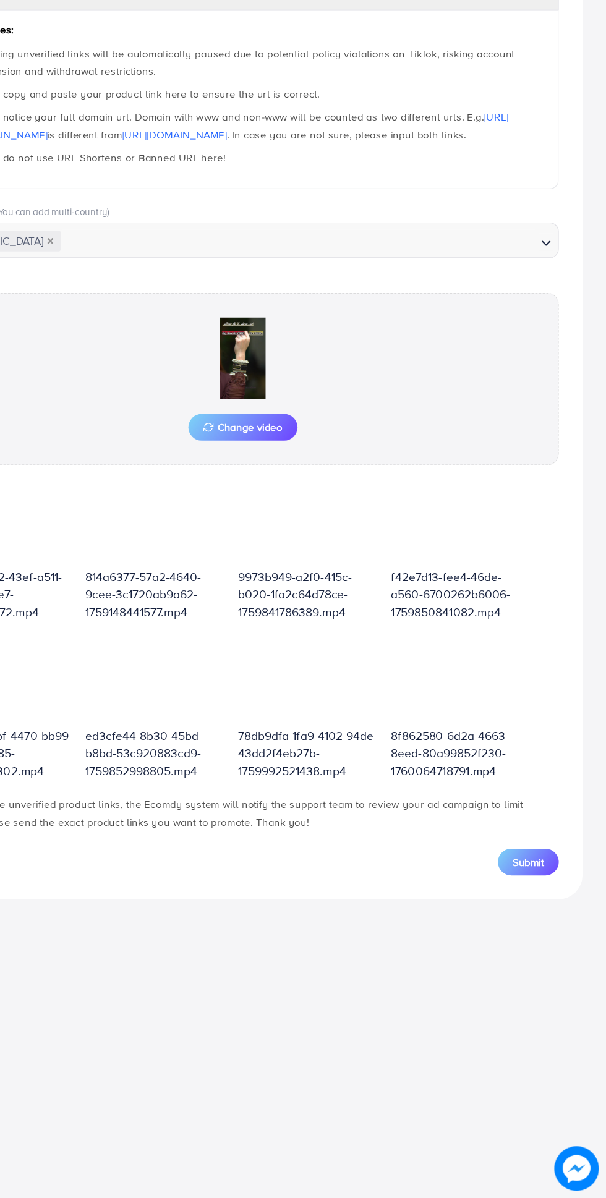
click at [535, 922] on button "Submit" at bounding box center [541, 918] width 51 height 22
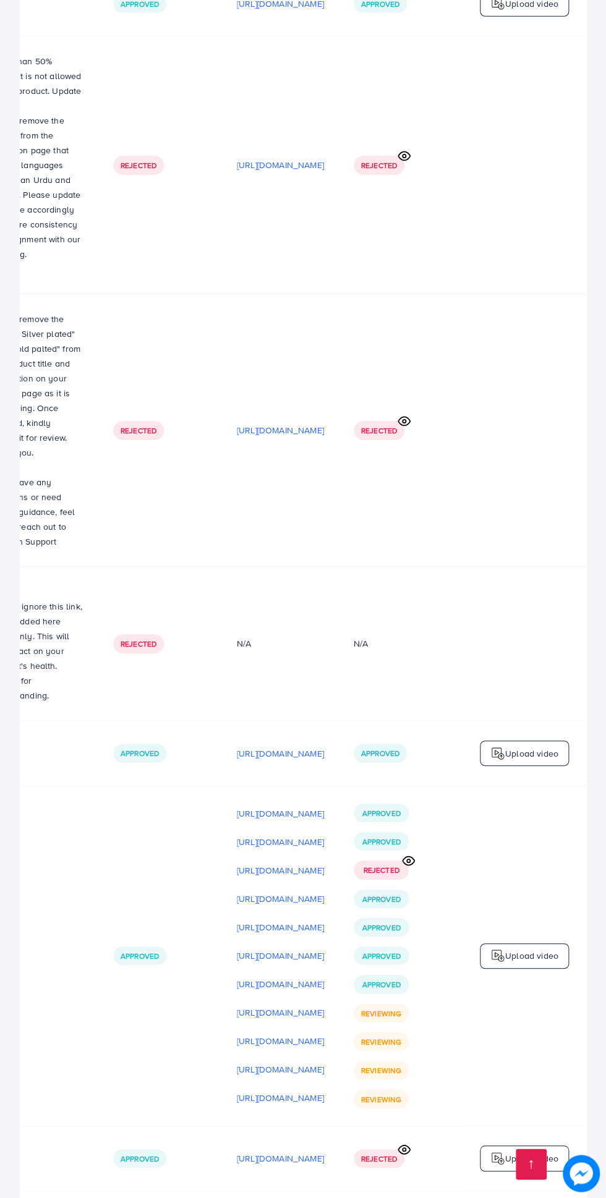
scroll to position [0, 413]
click at [237, 863] on p "https://files.ecomdy.com/videos/9973b949-a2f0-415c-b020-1fa2c64d78ce-1759841786…" at bounding box center [280, 870] width 87 height 15
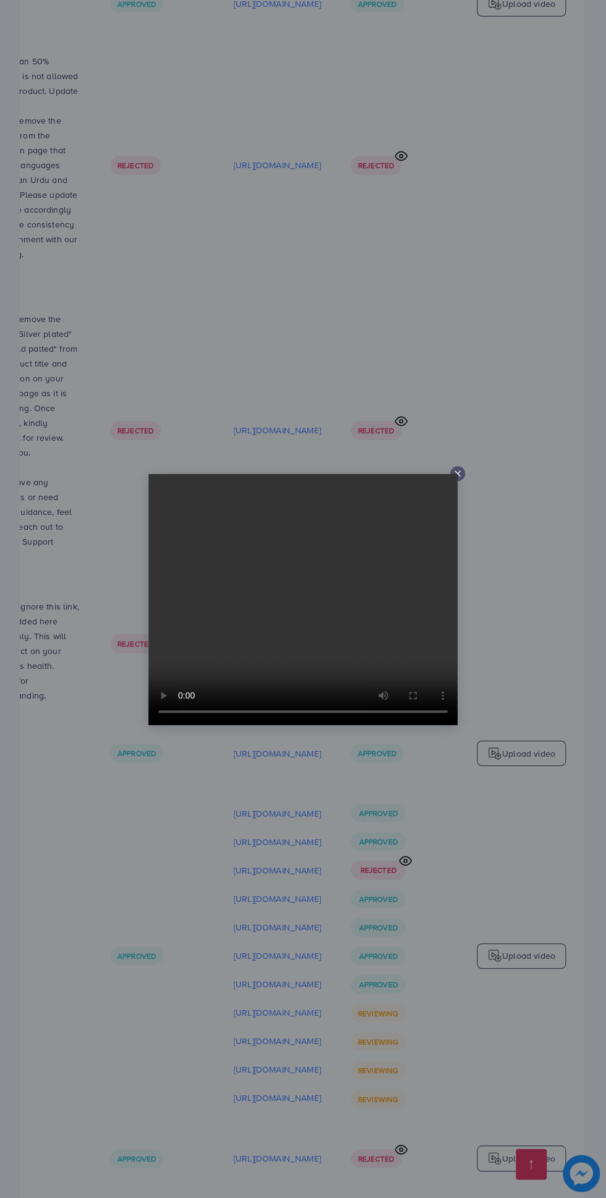
click at [457, 476] on line at bounding box center [457, 473] width 5 height 5
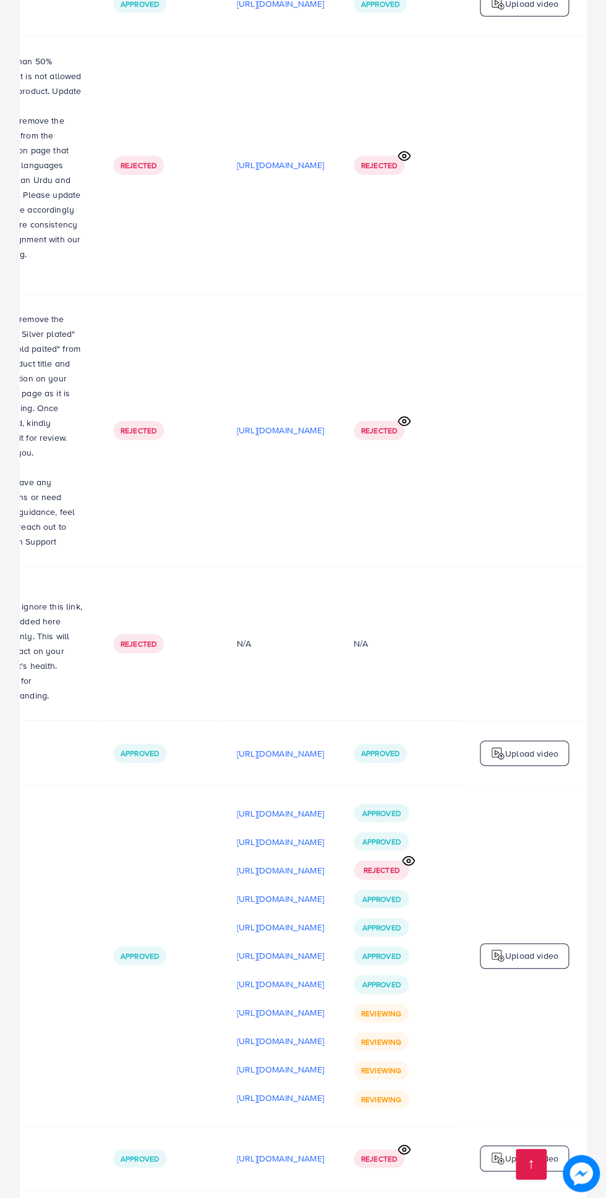
click at [378, 865] on span "Rejected" at bounding box center [381, 870] width 36 height 11
click at [413, 854] on icon at bounding box center [408, 860] width 13 height 13
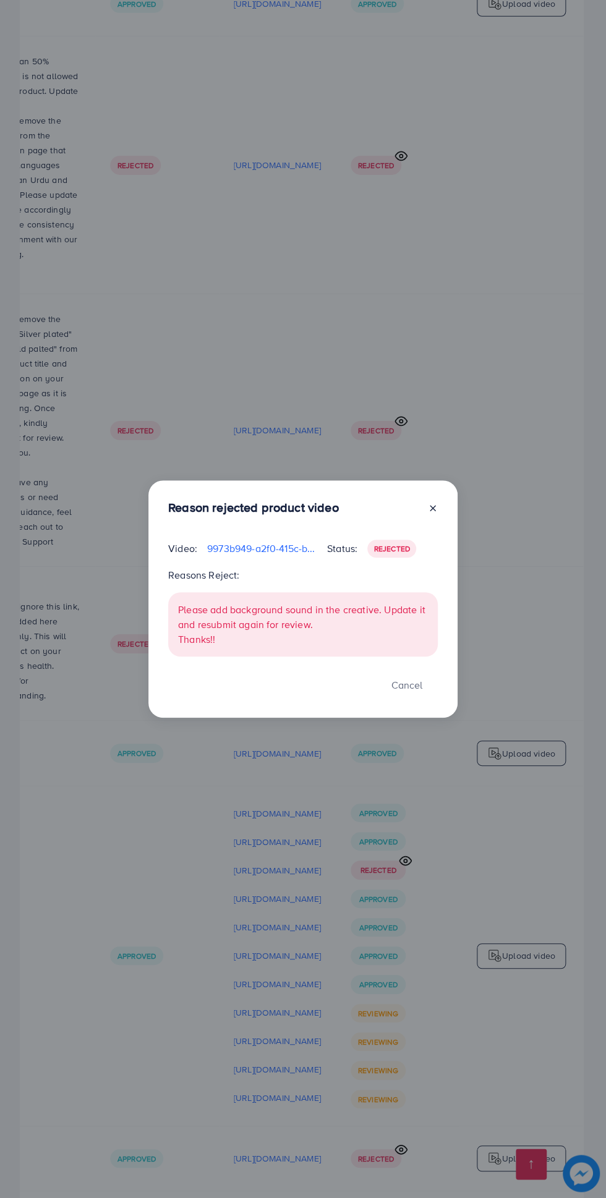
click at [430, 513] on icon at bounding box center [433, 508] width 10 height 10
